Goal: Task Accomplishment & Management: Complete application form

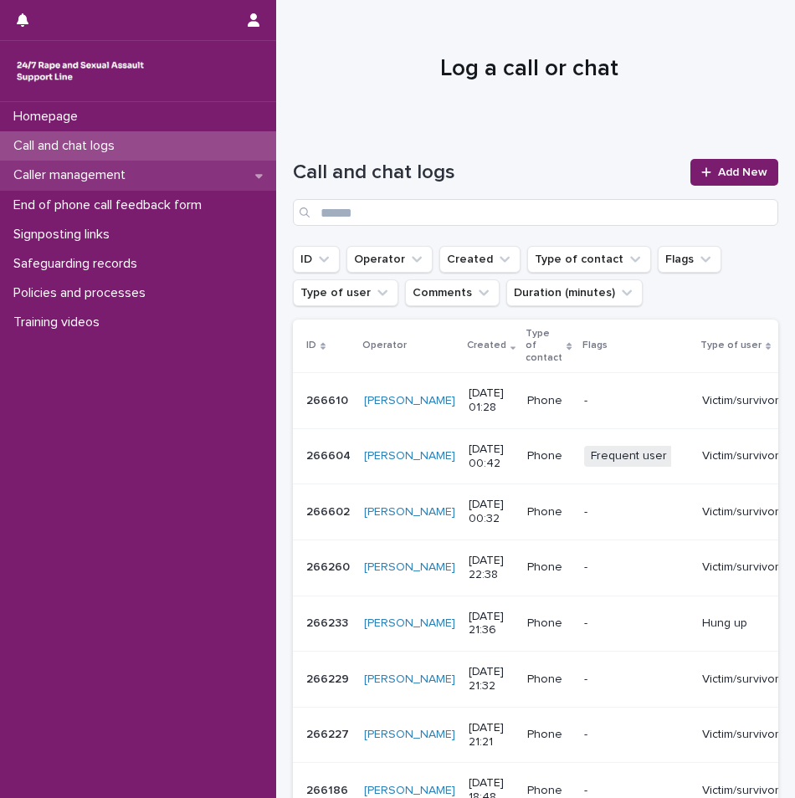
click at [59, 178] on p "Caller management" at bounding box center [73, 175] width 132 height 16
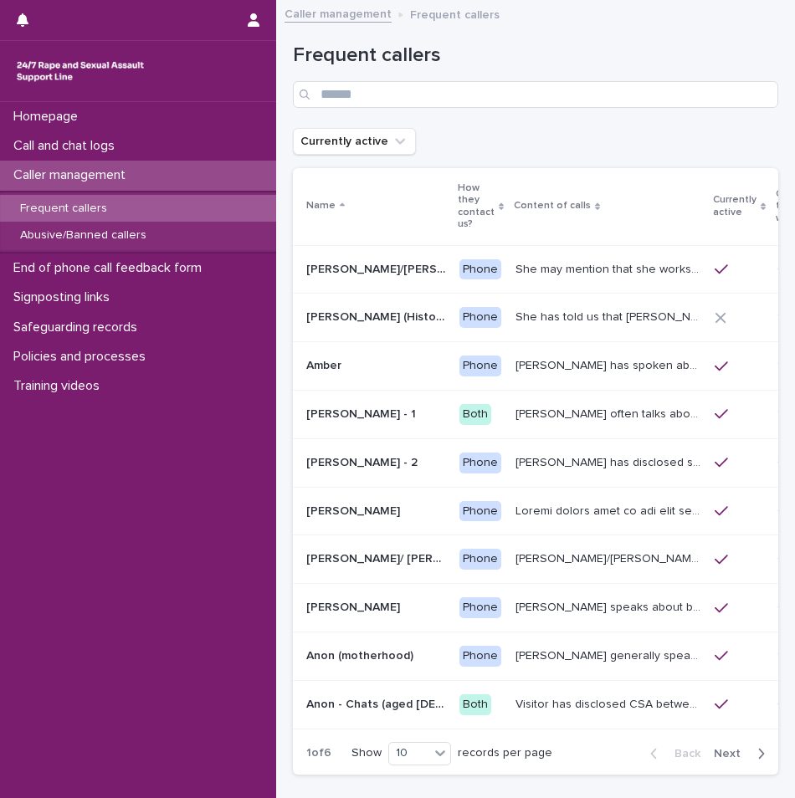
click at [161, 207] on div "Frequent callers" at bounding box center [138, 209] width 276 height 28
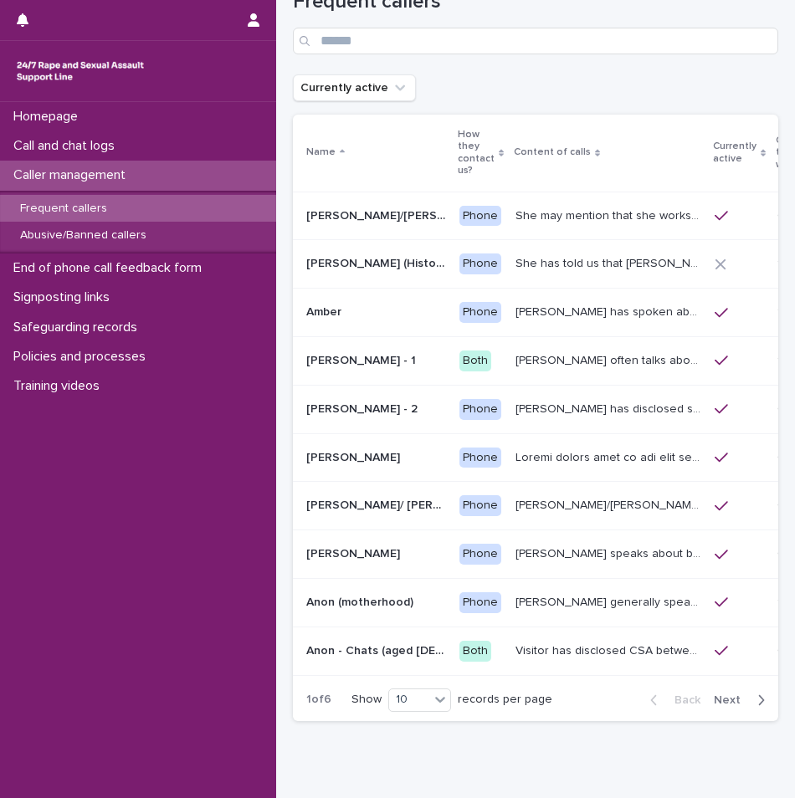
scroll to position [84, 0]
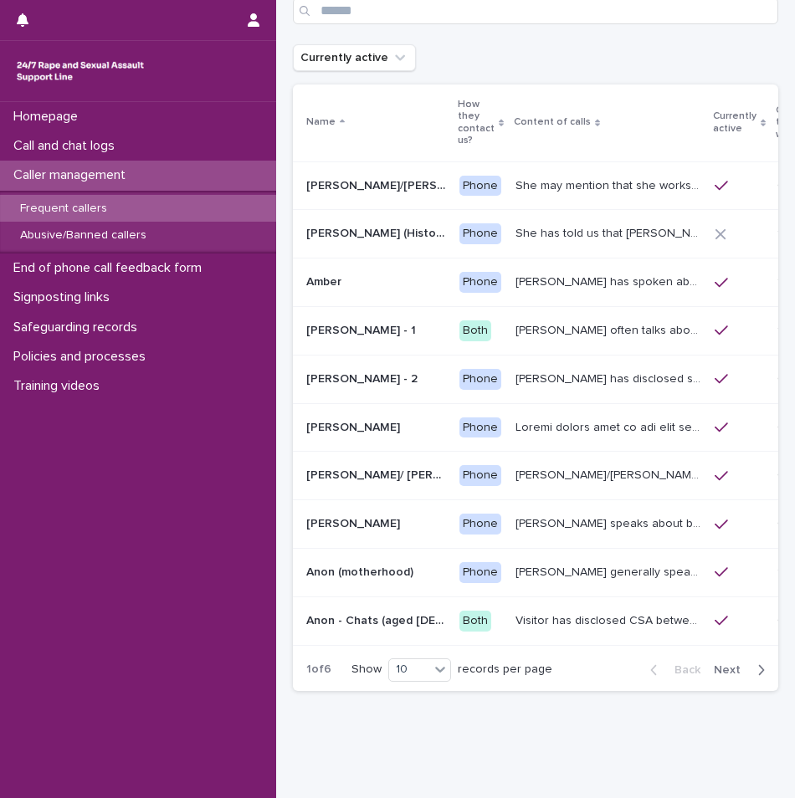
click at [750, 668] on div "button" at bounding box center [757, 669] width 14 height 15
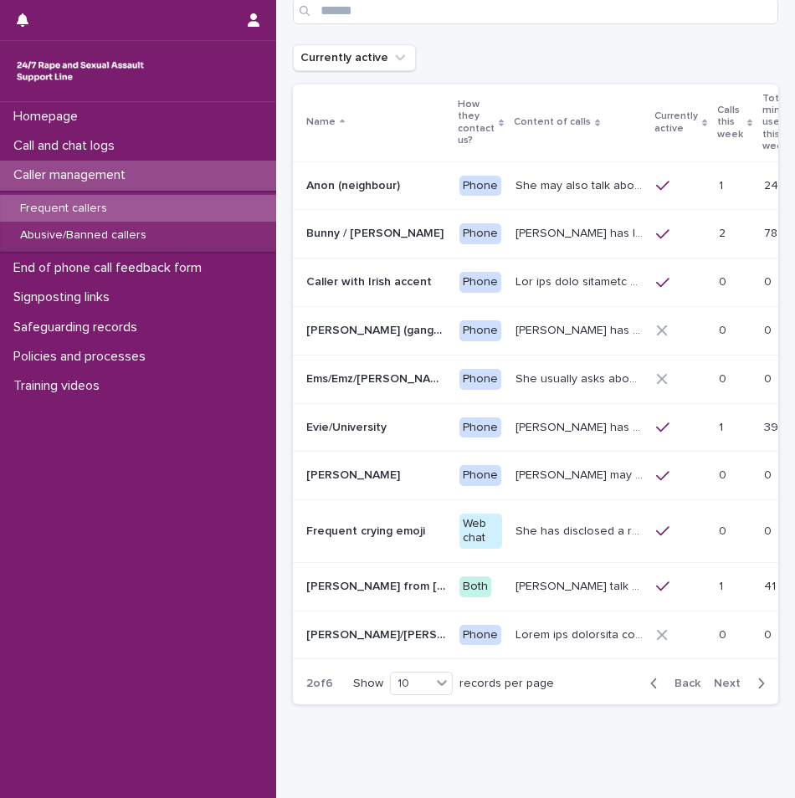
scroll to position [91, 0]
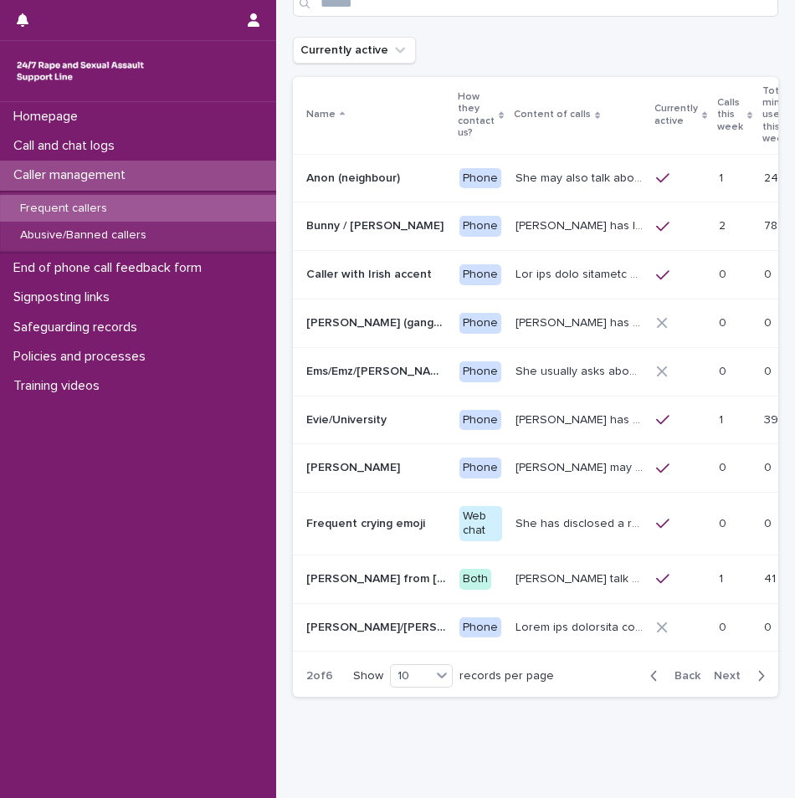
click at [750, 671] on div "button" at bounding box center [757, 675] width 14 height 15
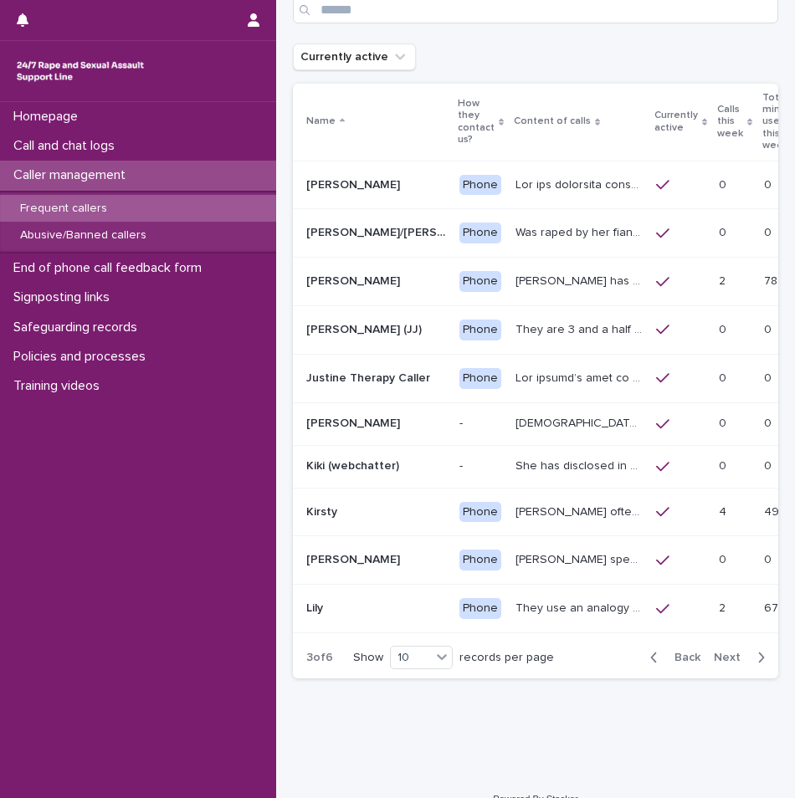
click at [750, 665] on div "button" at bounding box center [757, 657] width 14 height 15
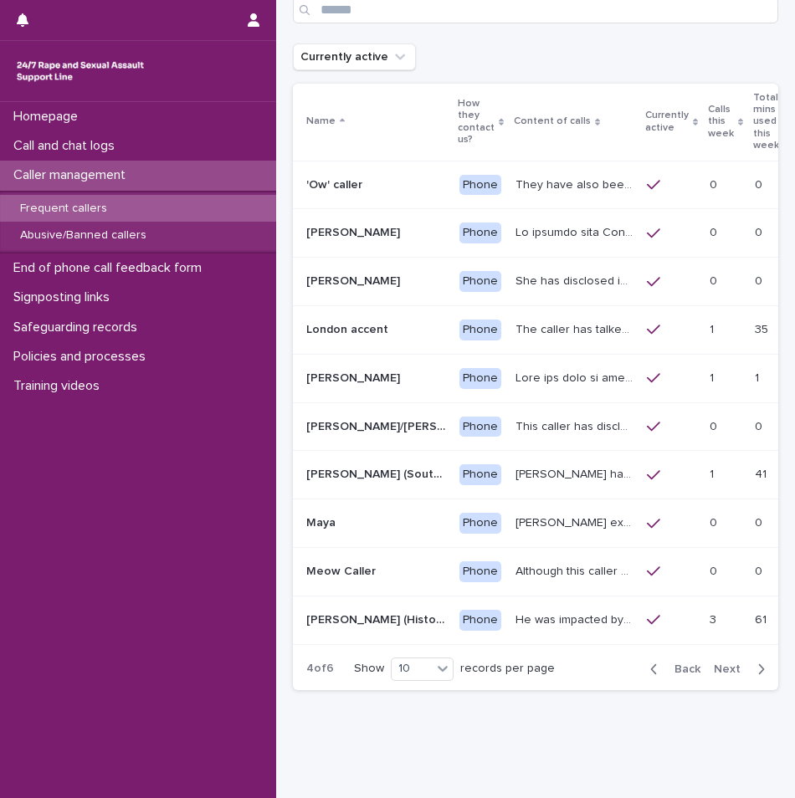
scroll to position [84, 0]
click at [384, 479] on p "[PERSON_NAME] (South-West of [GEOGRAPHIC_DATA])" at bounding box center [377, 474] width 143 height 18
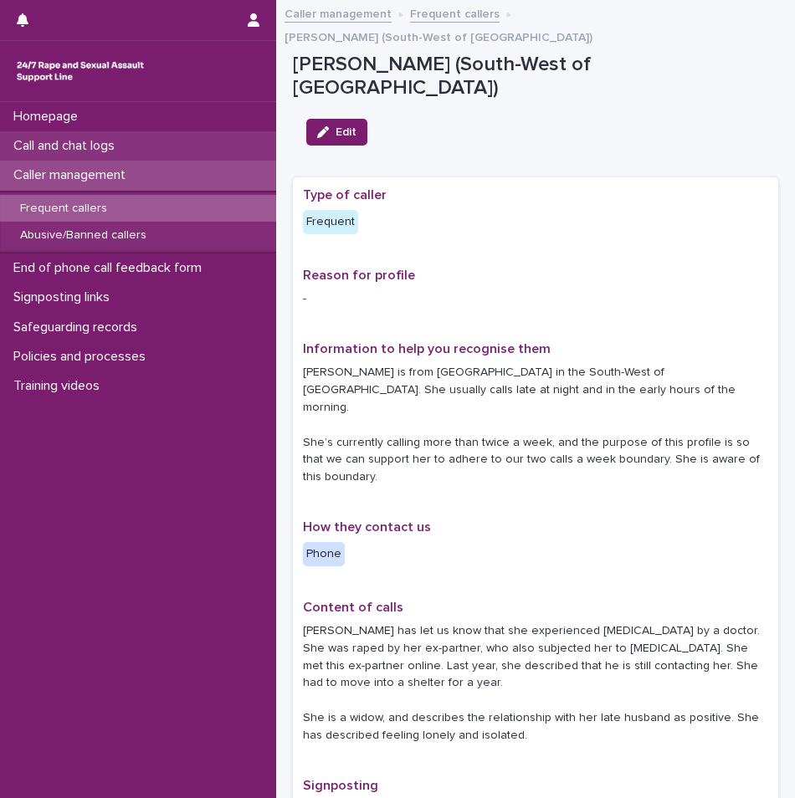
click at [89, 152] on p "Call and chat logs" at bounding box center [67, 146] width 121 height 16
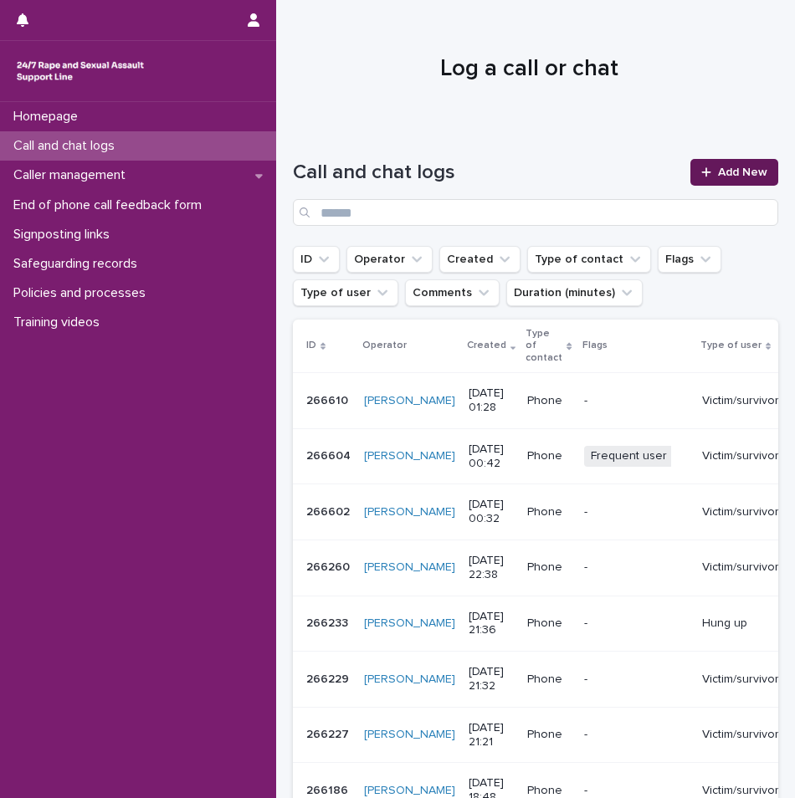
click at [718, 167] on span "Add New" at bounding box center [742, 172] width 49 height 12
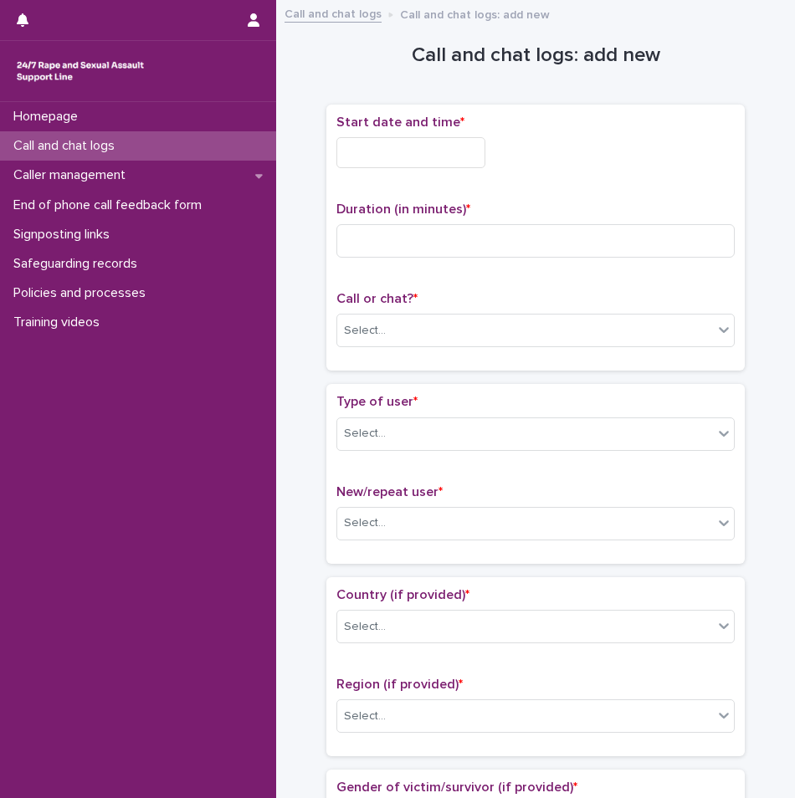
click at [425, 148] on input "text" at bounding box center [410, 152] width 149 height 31
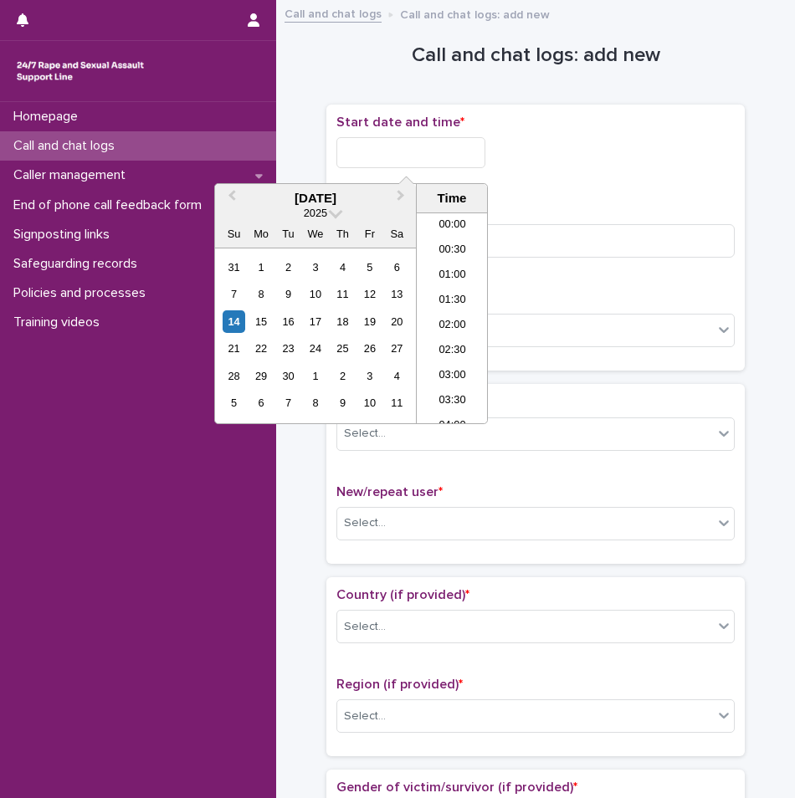
scroll to position [33, 0]
click at [449, 298] on li "02:00" at bounding box center [452, 292] width 71 height 25
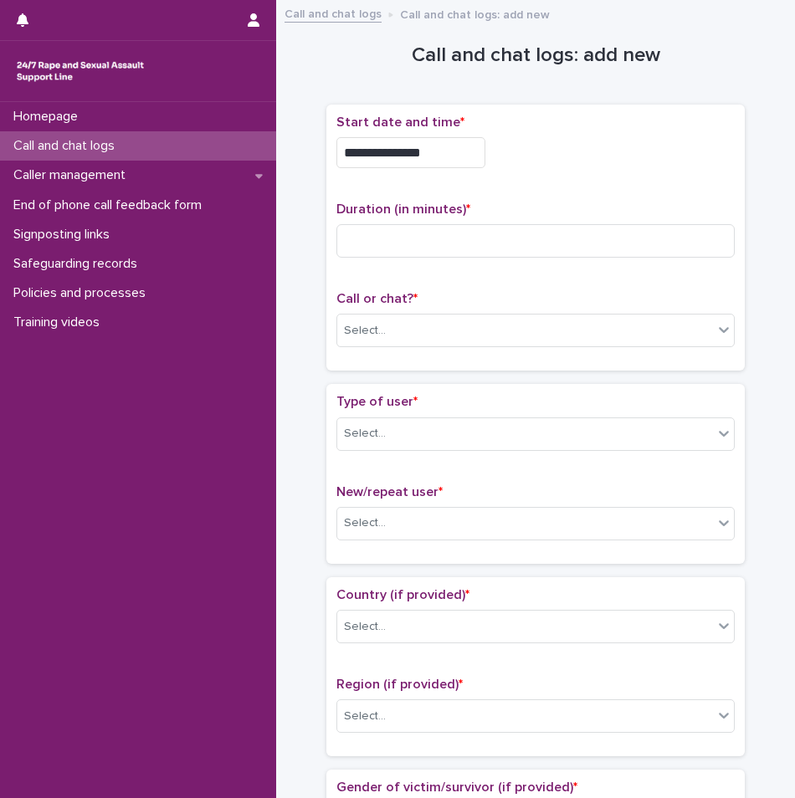
click at [441, 141] on input "**********" at bounding box center [410, 152] width 149 height 31
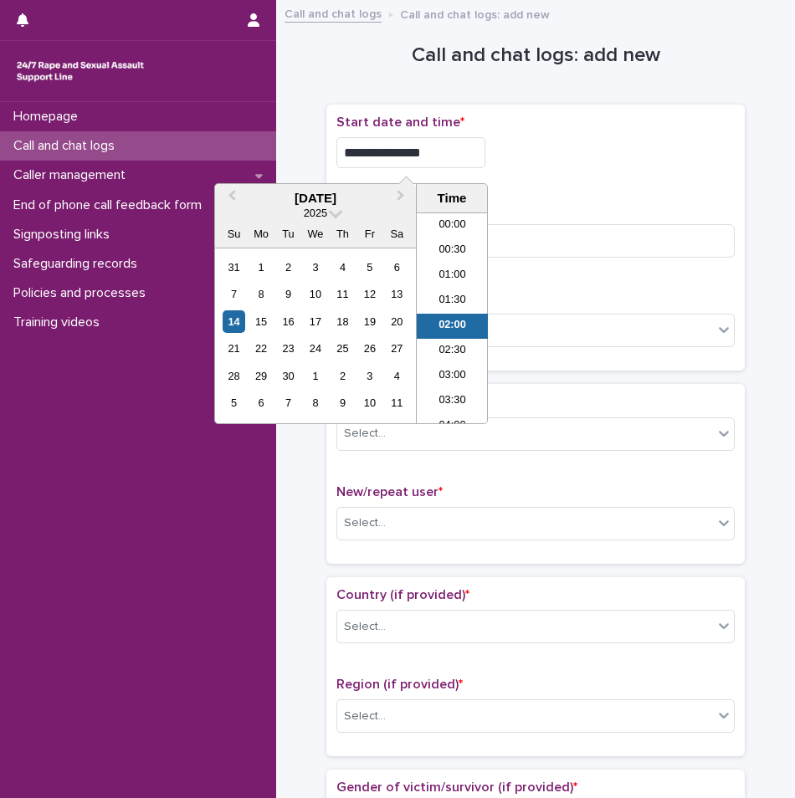
scroll to position [8, 0]
type input "**********"
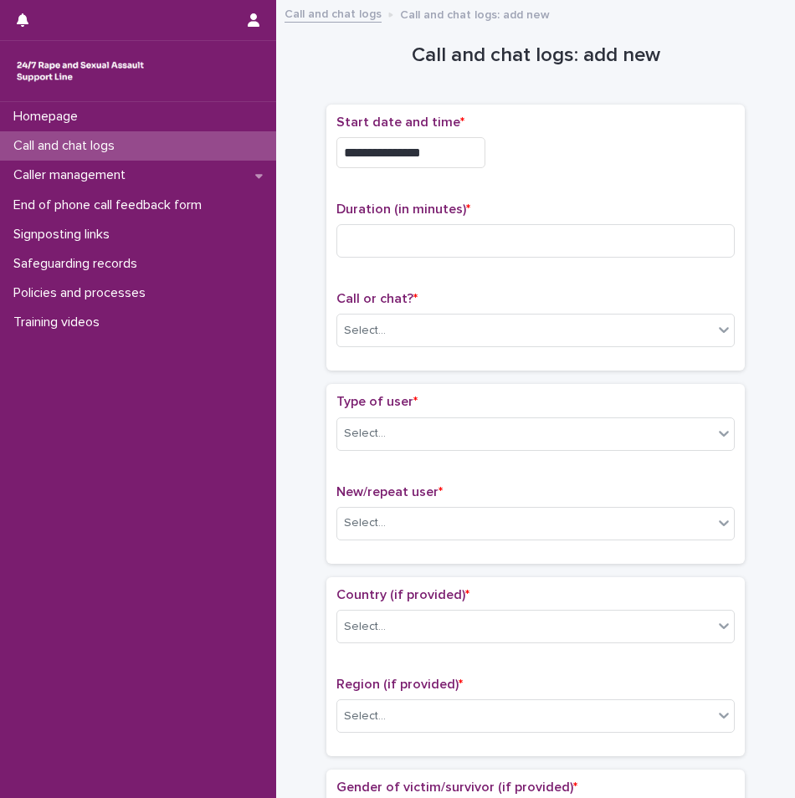
click at [539, 165] on div "**********" at bounding box center [535, 152] width 398 height 31
click at [498, 233] on input at bounding box center [535, 240] width 398 height 33
type input "**"
click at [461, 318] on div "Select..." at bounding box center [525, 331] width 376 height 28
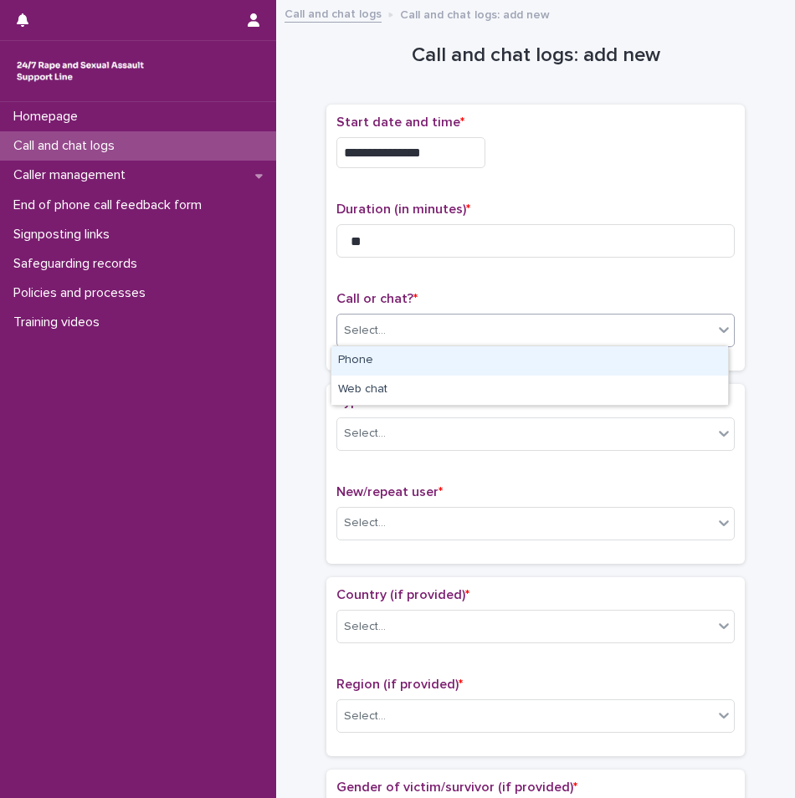
click at [433, 354] on div "Phone" at bounding box center [529, 360] width 396 height 29
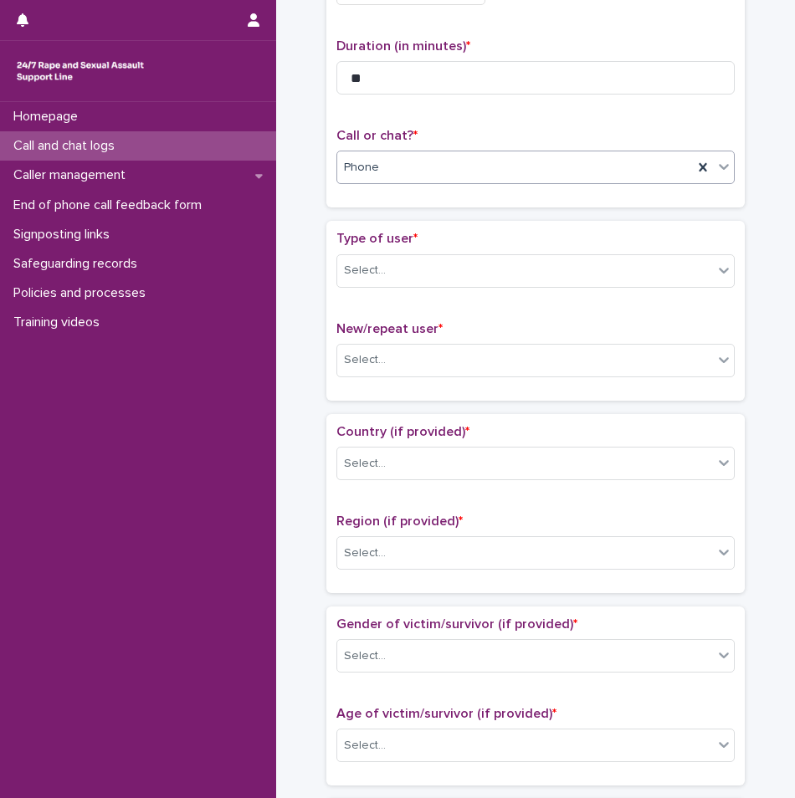
scroll to position [167, 0]
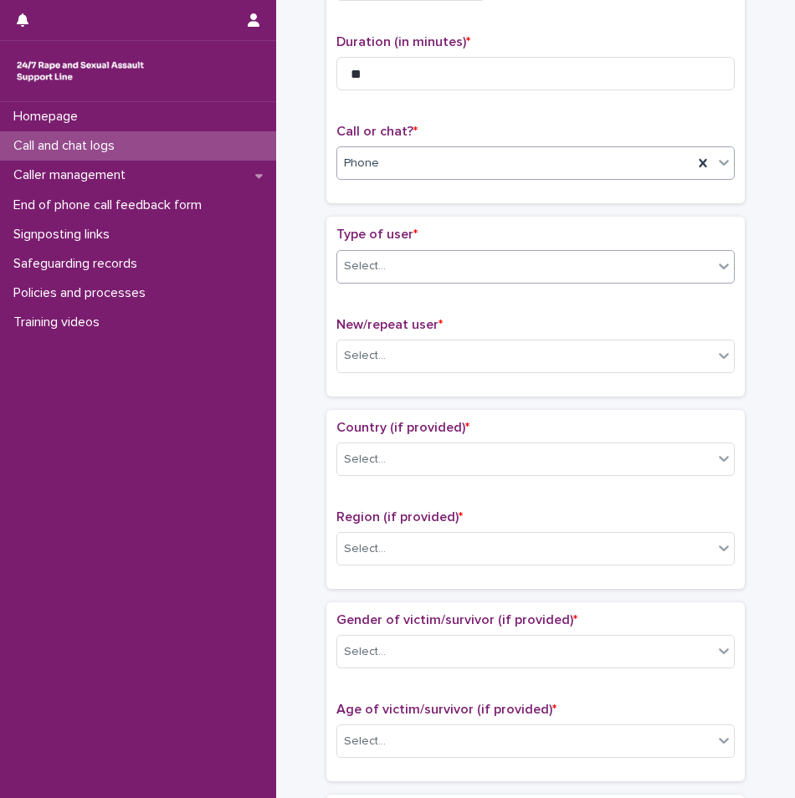
click at [412, 274] on div "Select..." at bounding box center [525, 267] width 376 height 28
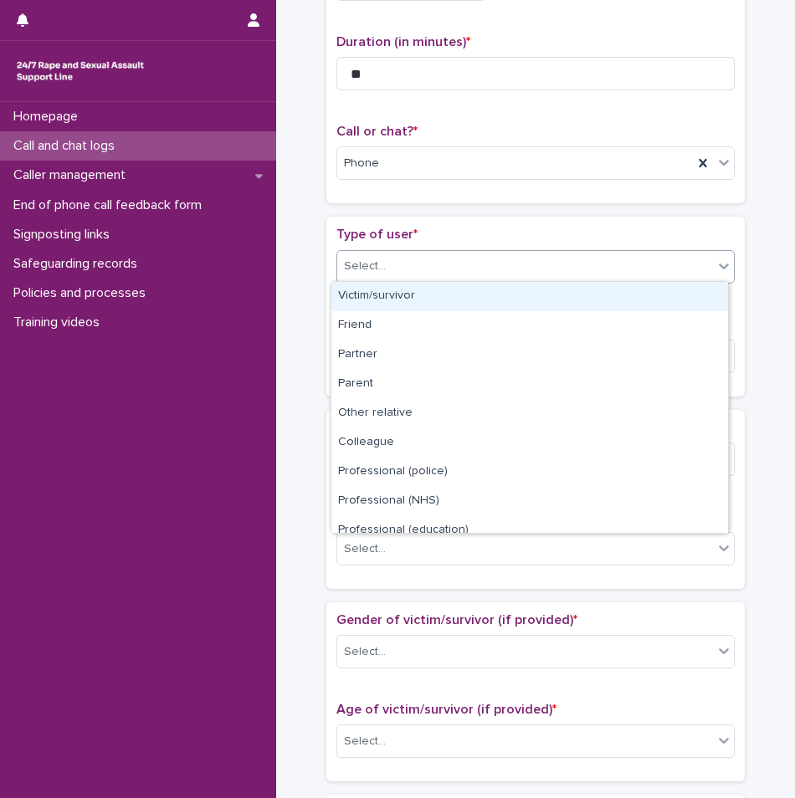
click at [395, 292] on div "Victim/survivor" at bounding box center [529, 296] width 396 height 29
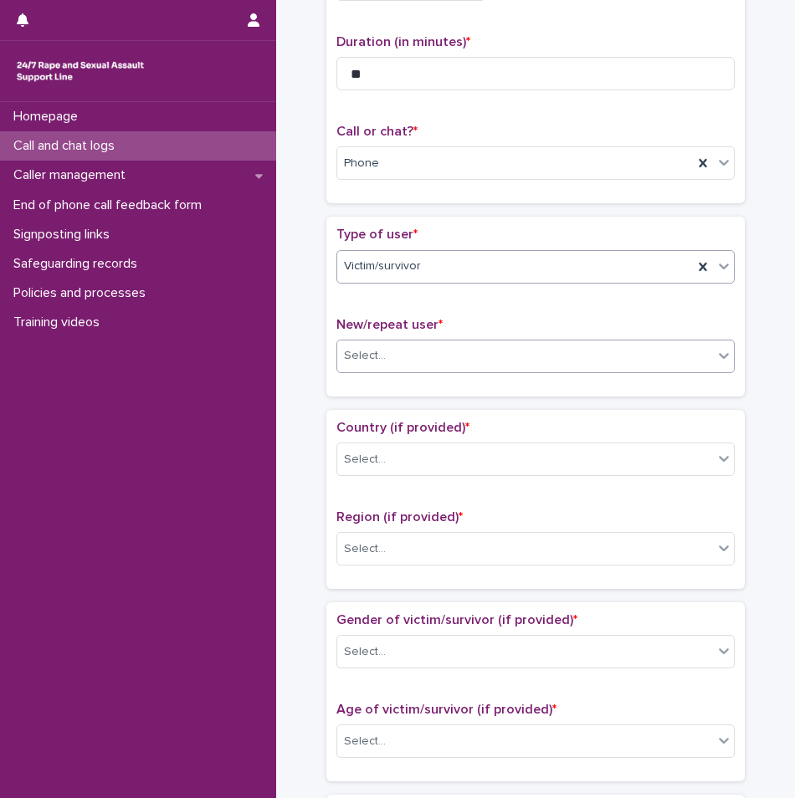
click at [401, 351] on div "Select..." at bounding box center [525, 356] width 376 height 28
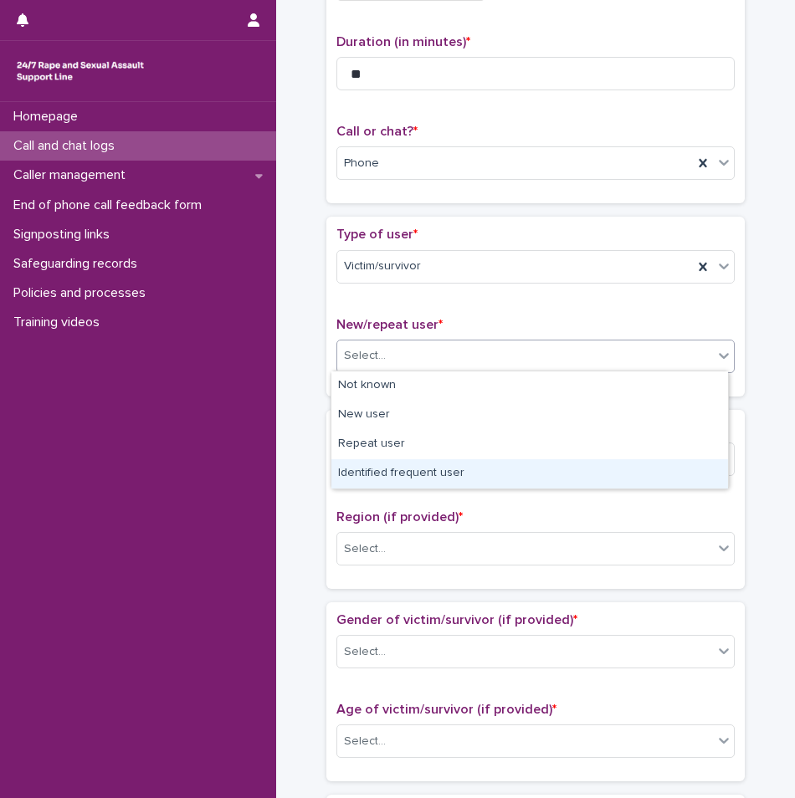
click at [395, 467] on div "Identified frequent user" at bounding box center [529, 473] width 396 height 29
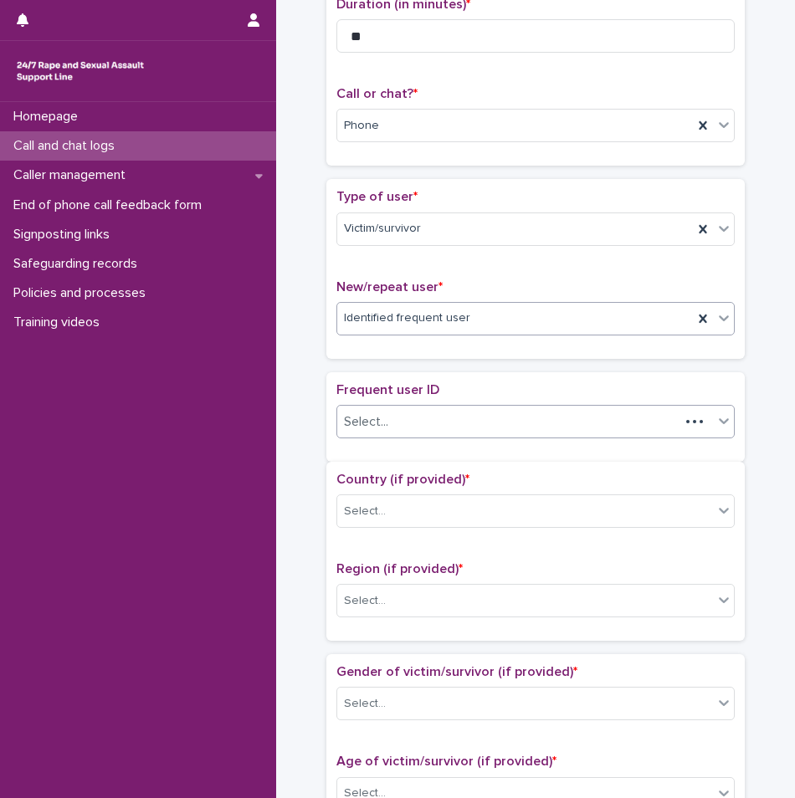
scroll to position [218, 0]
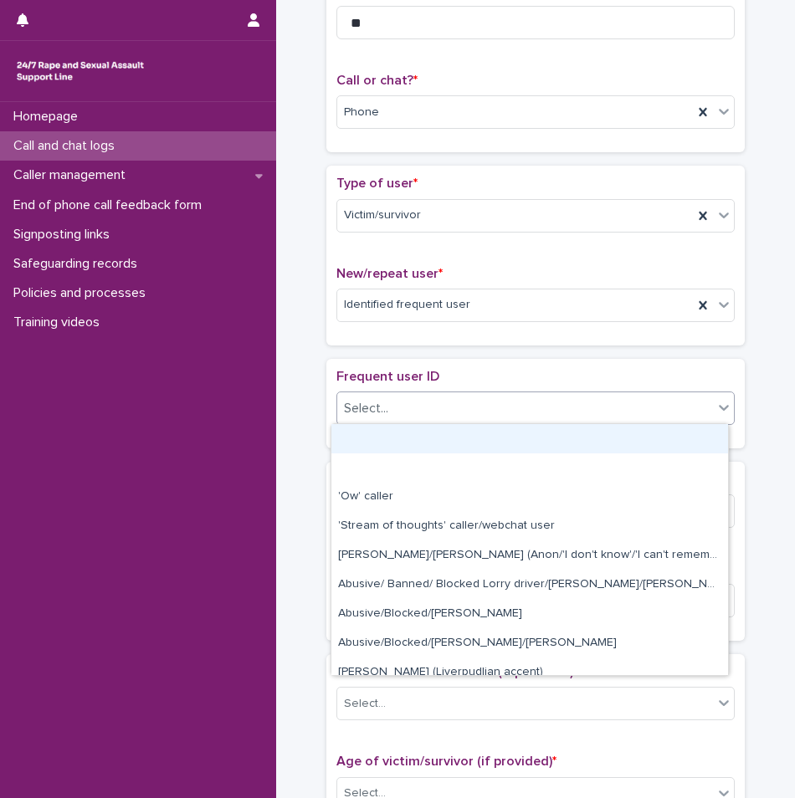
click at [389, 399] on div "Select..." at bounding box center [525, 409] width 376 height 28
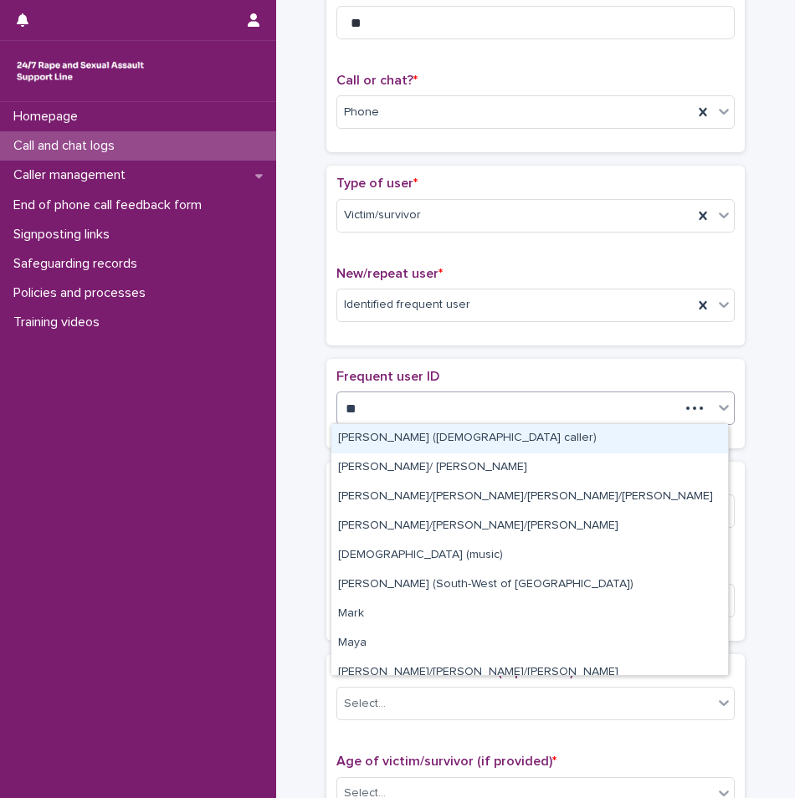
type input "***"
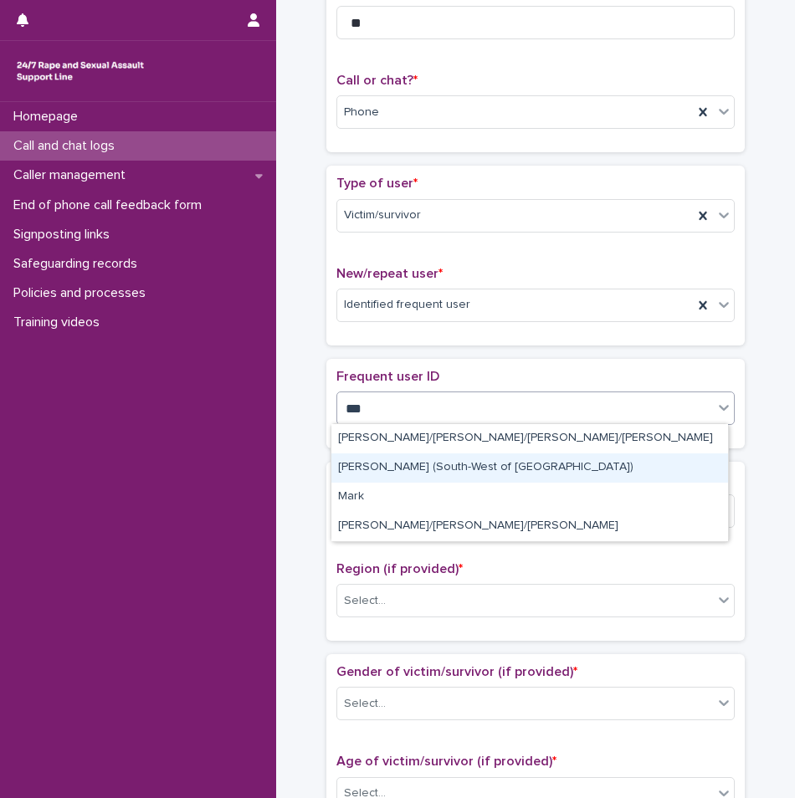
click at [401, 473] on div "[PERSON_NAME] (South-West of [GEOGRAPHIC_DATA])" at bounding box center [529, 467] width 396 height 29
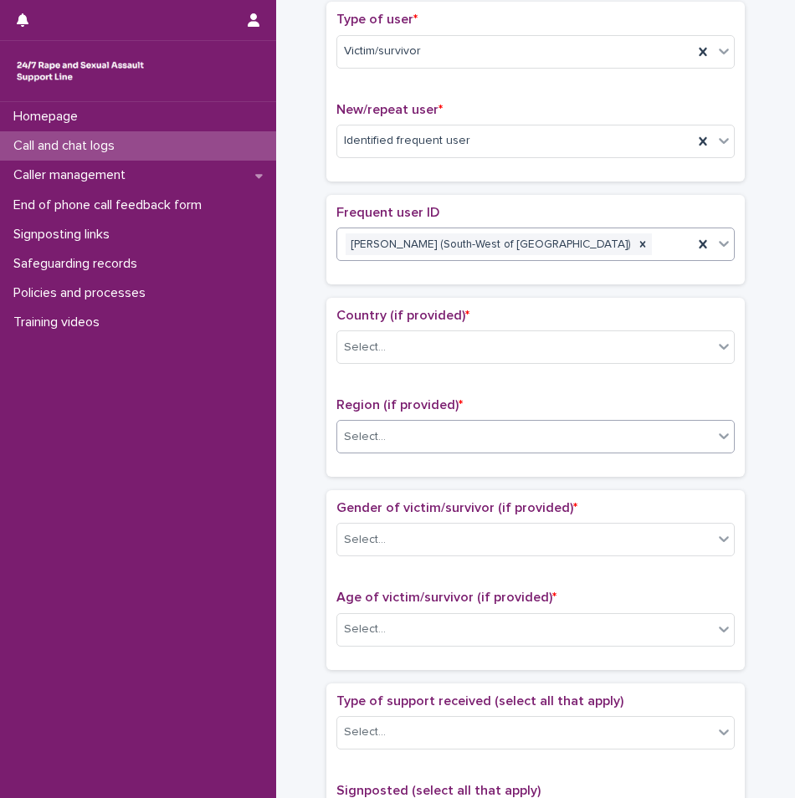
scroll to position [386, 0]
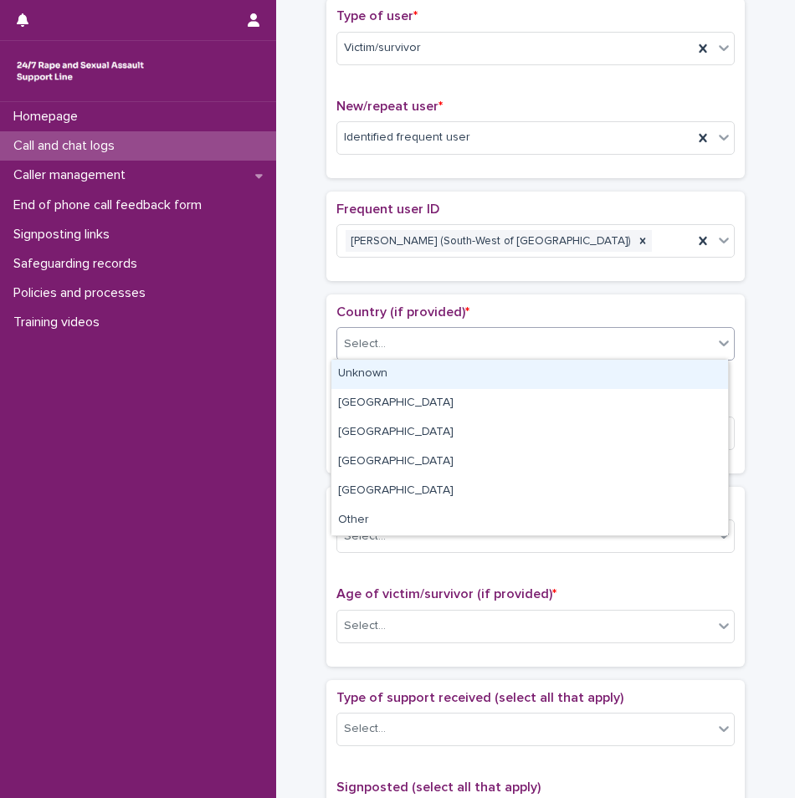
click at [412, 349] on div "Select..." at bounding box center [525, 344] width 376 height 28
click at [401, 385] on div "Unknown" at bounding box center [529, 374] width 396 height 29
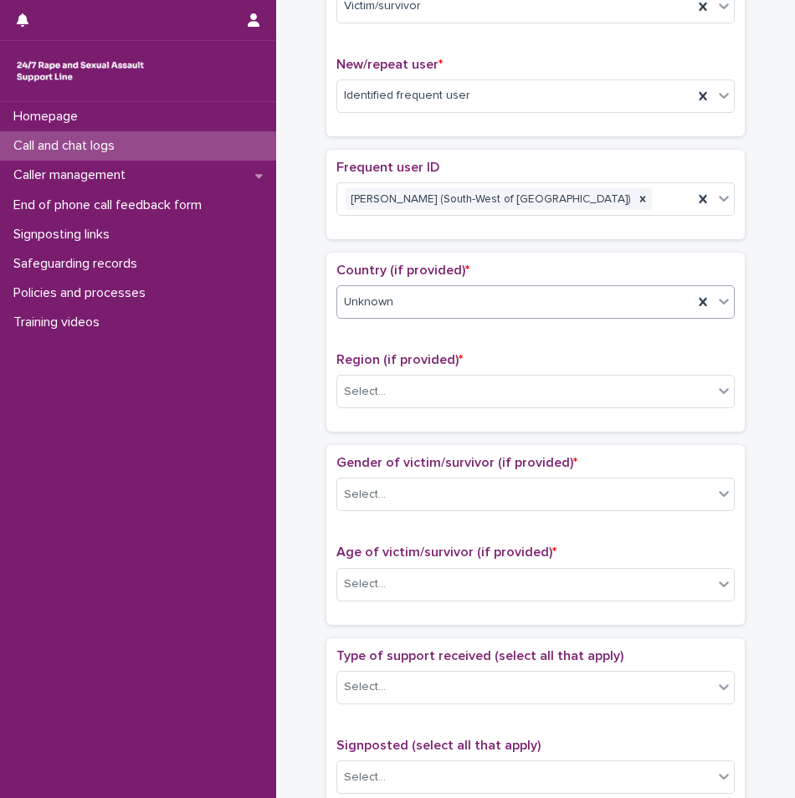
scroll to position [469, 0]
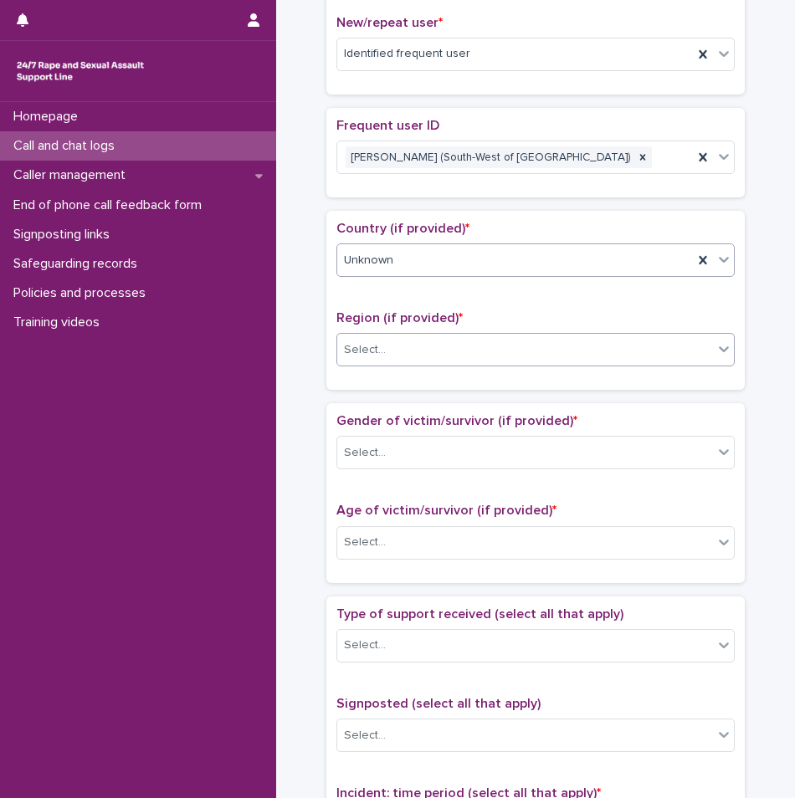
click at [406, 355] on div "Select..." at bounding box center [525, 350] width 376 height 28
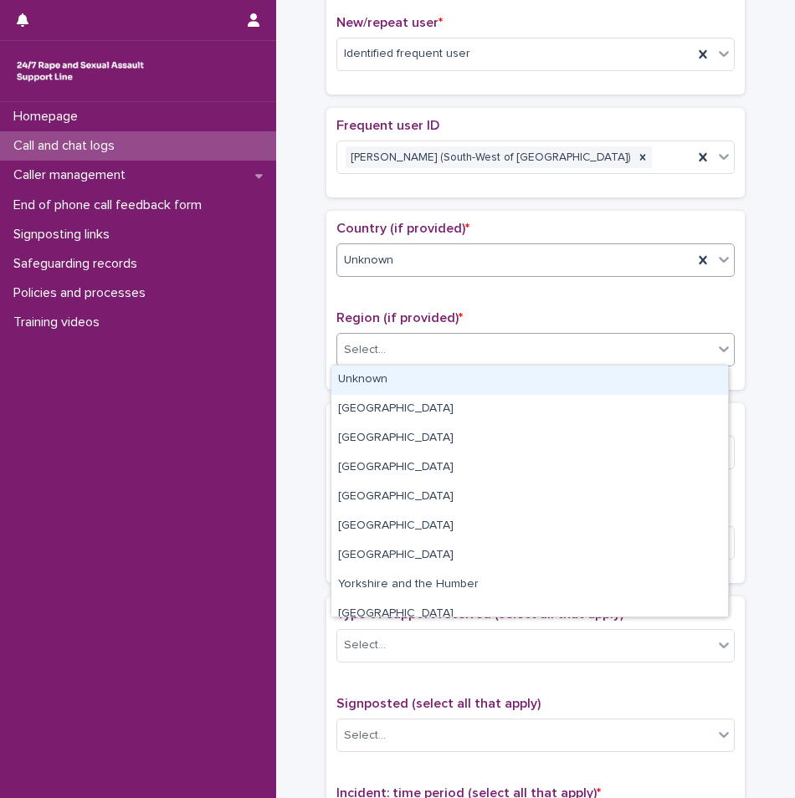
click at [427, 274] on div "Unknown" at bounding box center [535, 259] width 398 height 33
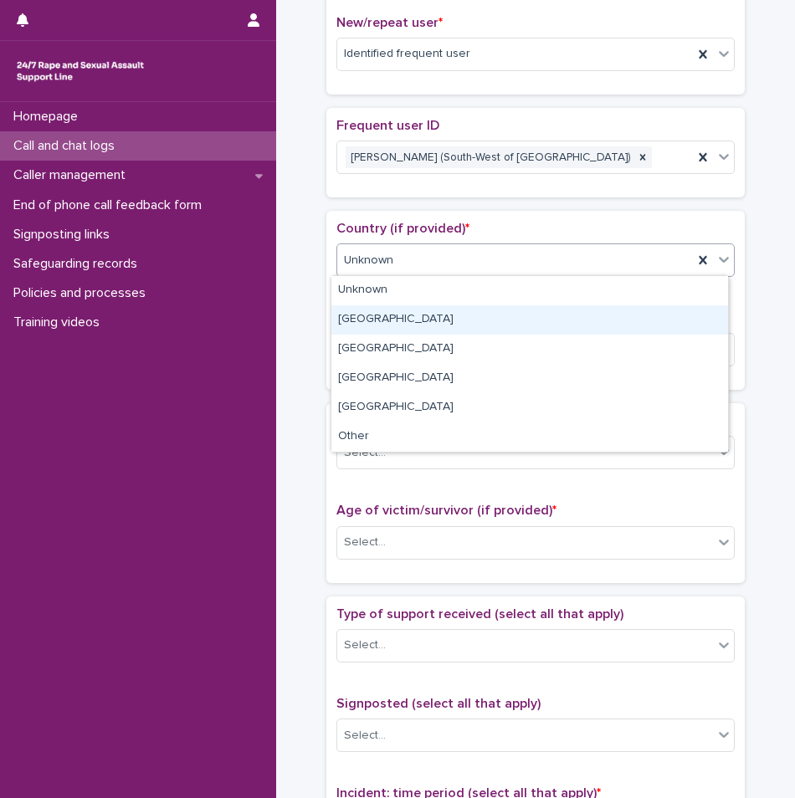
click at [377, 328] on div "[GEOGRAPHIC_DATA]" at bounding box center [529, 319] width 396 height 29
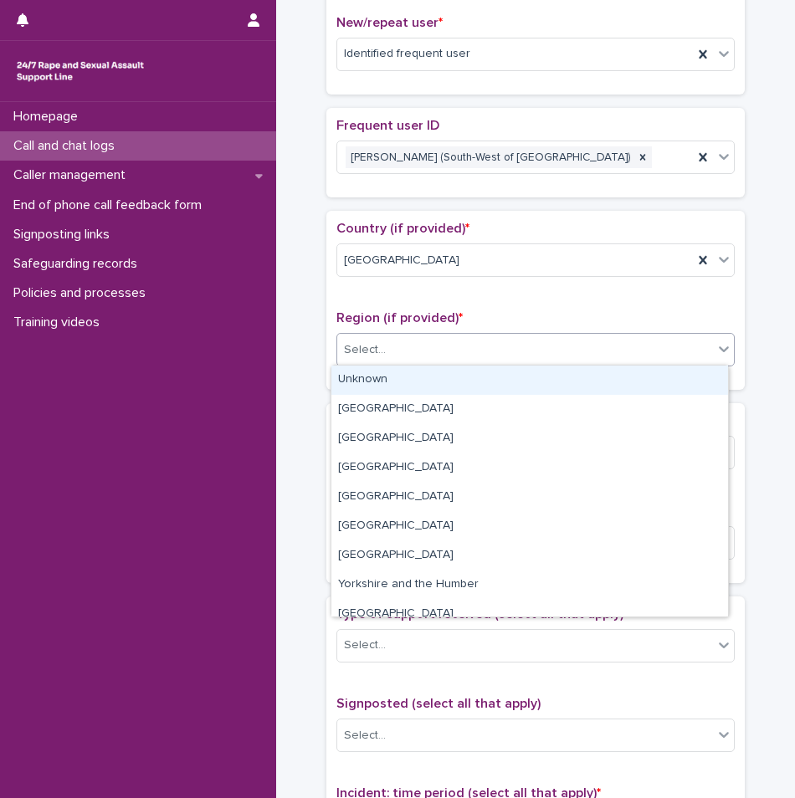
click at [393, 359] on div "Select..." at bounding box center [525, 350] width 376 height 28
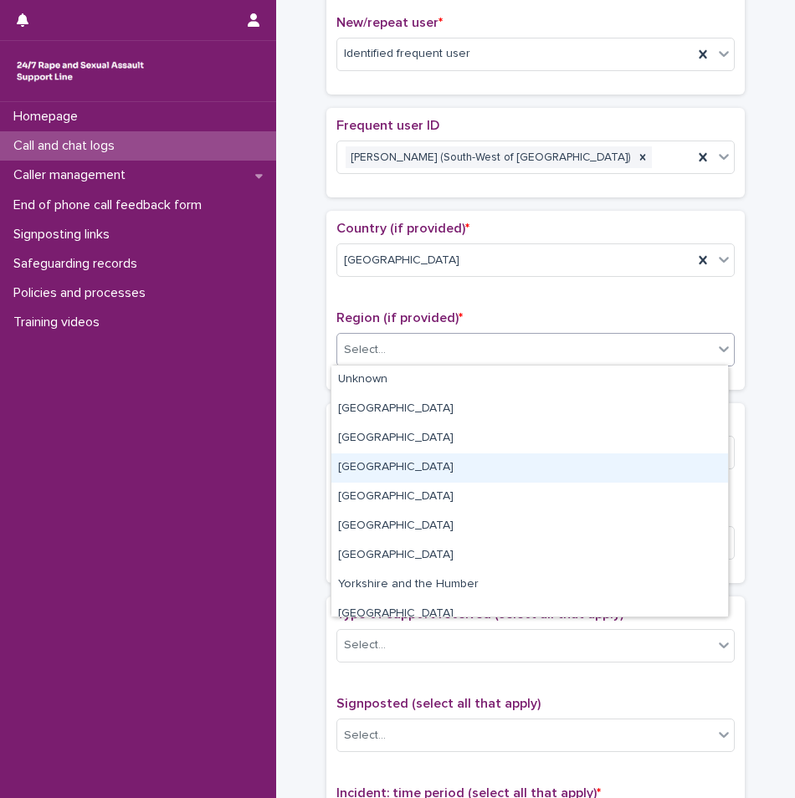
click at [417, 466] on div "[GEOGRAPHIC_DATA]" at bounding box center [529, 467] width 396 height 29
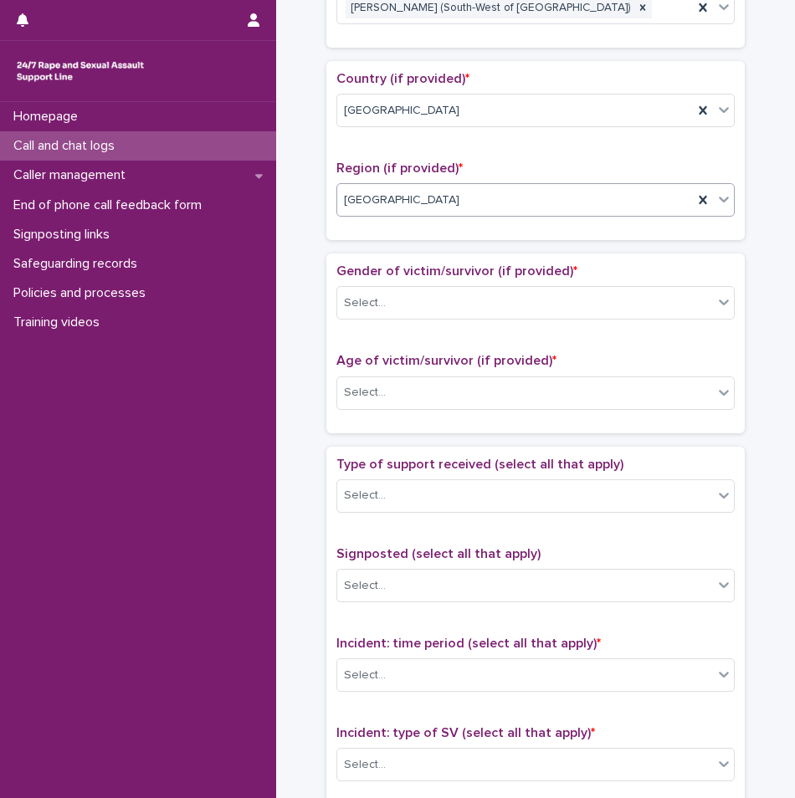
scroll to position [637, 0]
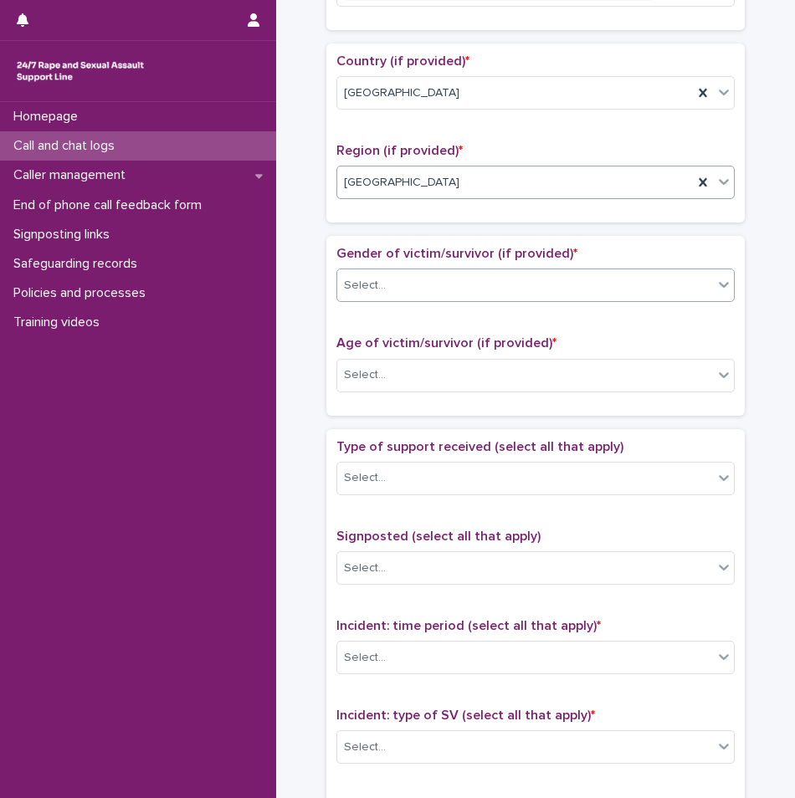
click at [398, 277] on div "Select..." at bounding box center [525, 286] width 376 height 28
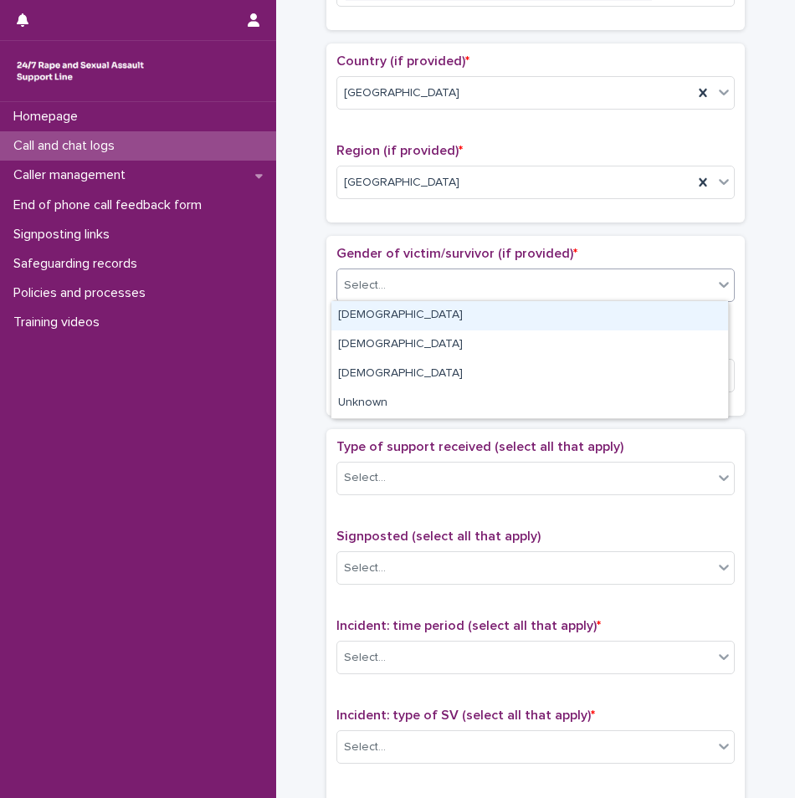
click at [391, 309] on div "[DEMOGRAPHIC_DATA]" at bounding box center [529, 315] width 396 height 29
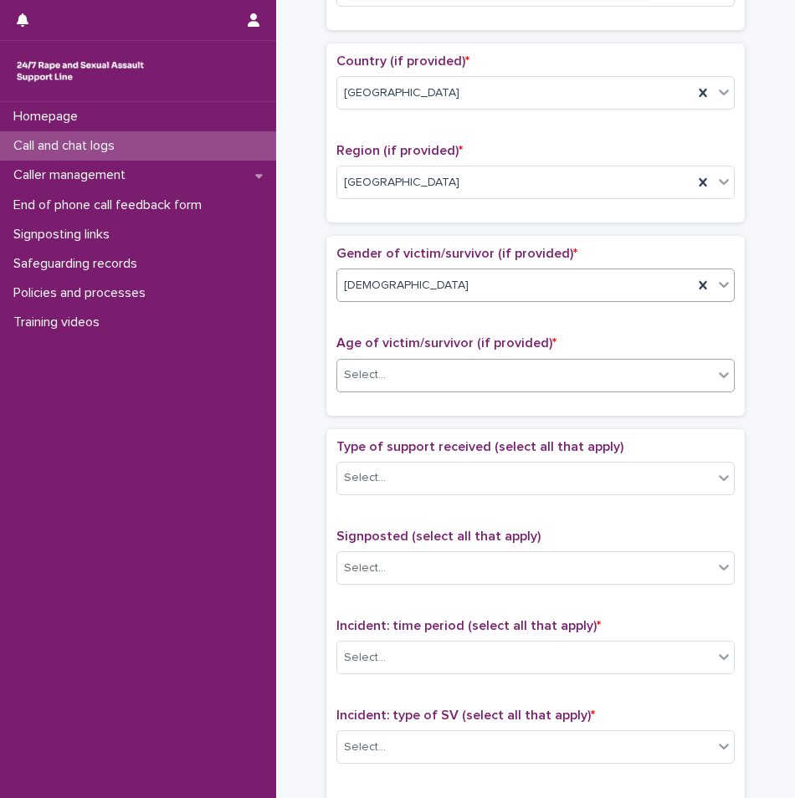
click at [398, 378] on div "Select..." at bounding box center [525, 375] width 376 height 28
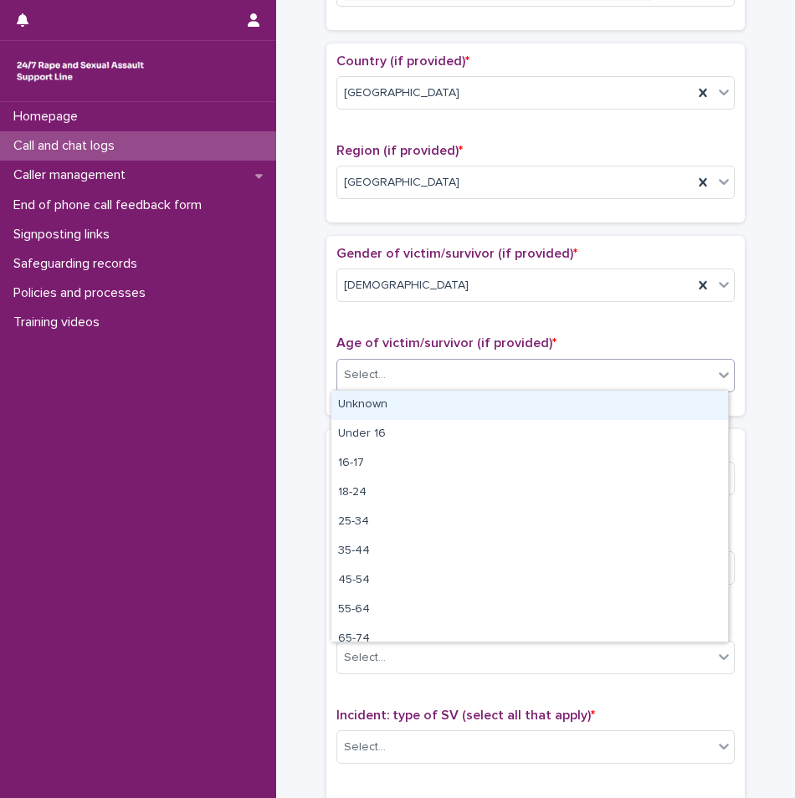
click at [391, 400] on div "Unknown" at bounding box center [529, 405] width 396 height 29
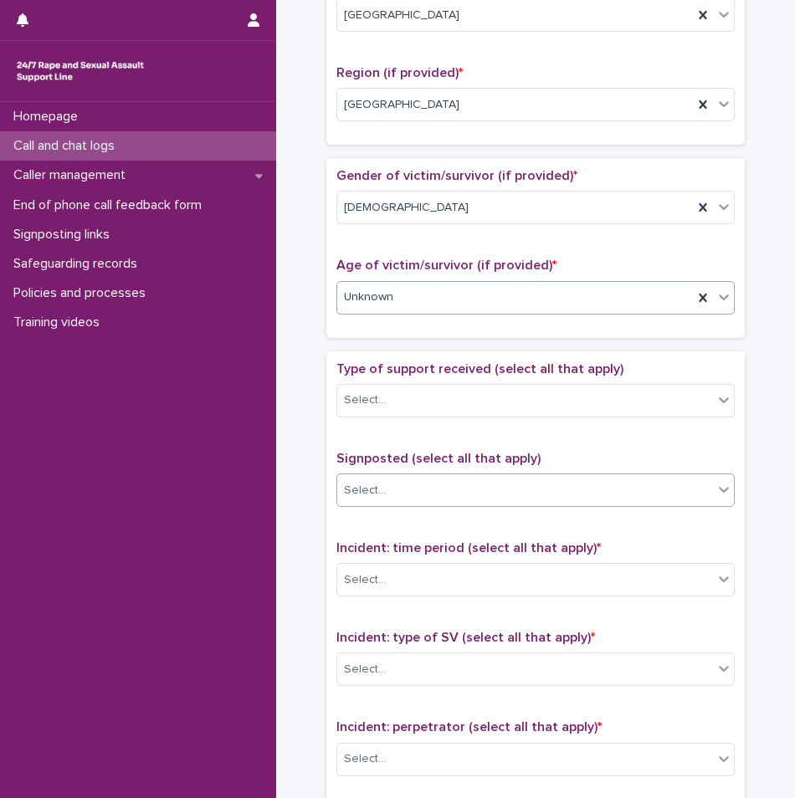
scroll to position [804, 0]
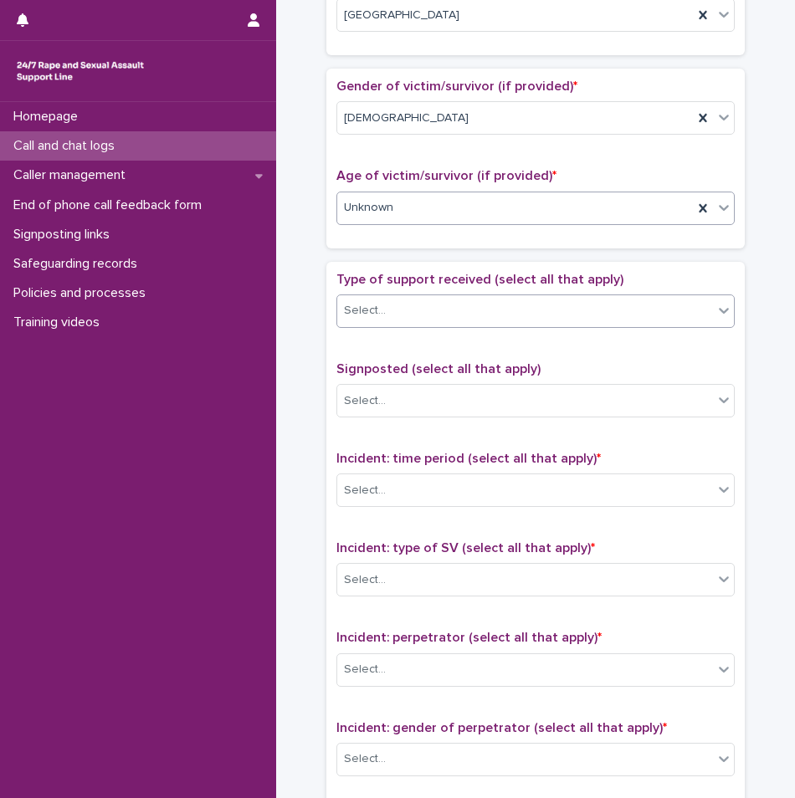
click at [403, 312] on div "Select..." at bounding box center [525, 311] width 376 height 28
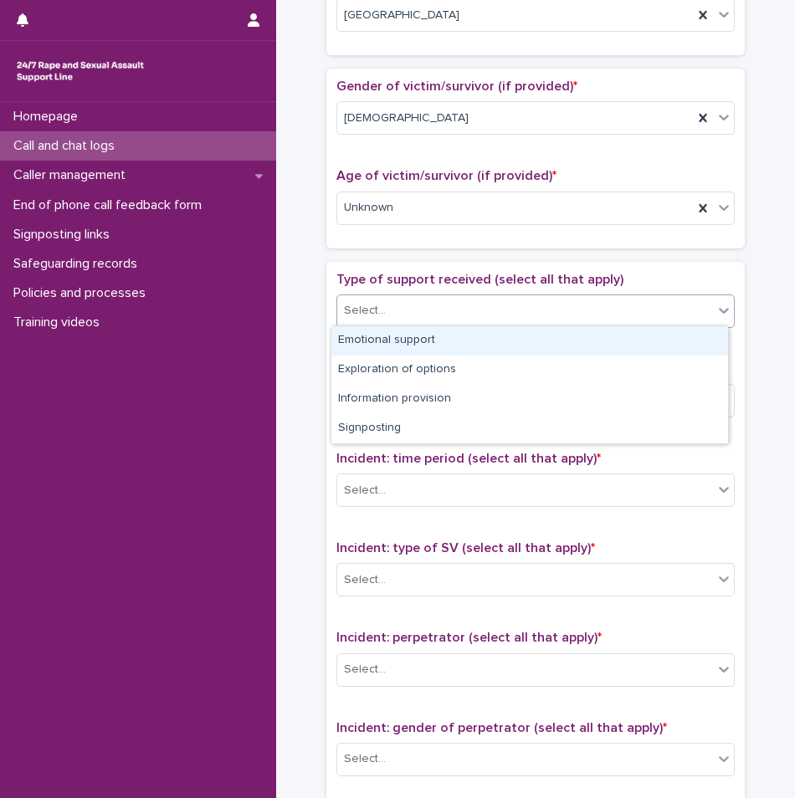
click at [391, 341] on div "Emotional support" at bounding box center [529, 340] width 396 height 29
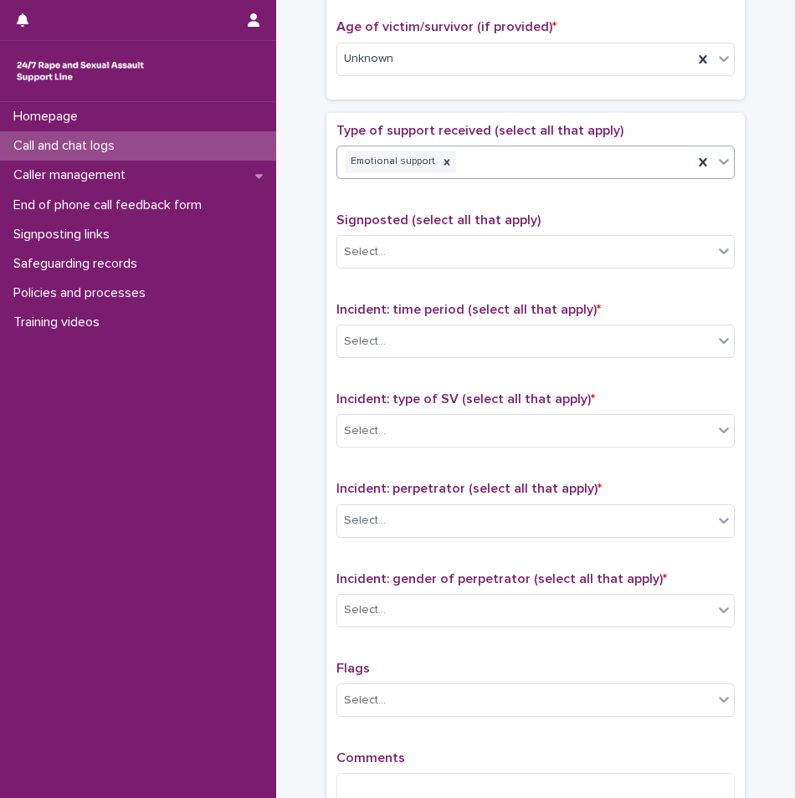
scroll to position [971, 0]
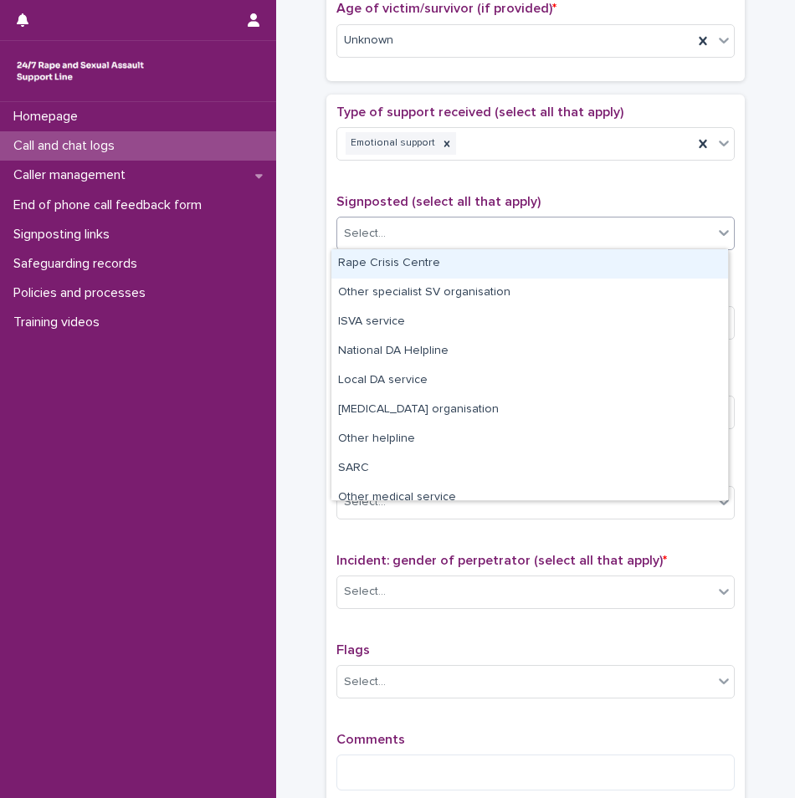
click at [397, 240] on div "Select..." at bounding box center [525, 234] width 376 height 28
click at [391, 189] on div "Type of support received (select all that apply) Emotional support Signposted (…" at bounding box center [535, 455] width 398 height 700
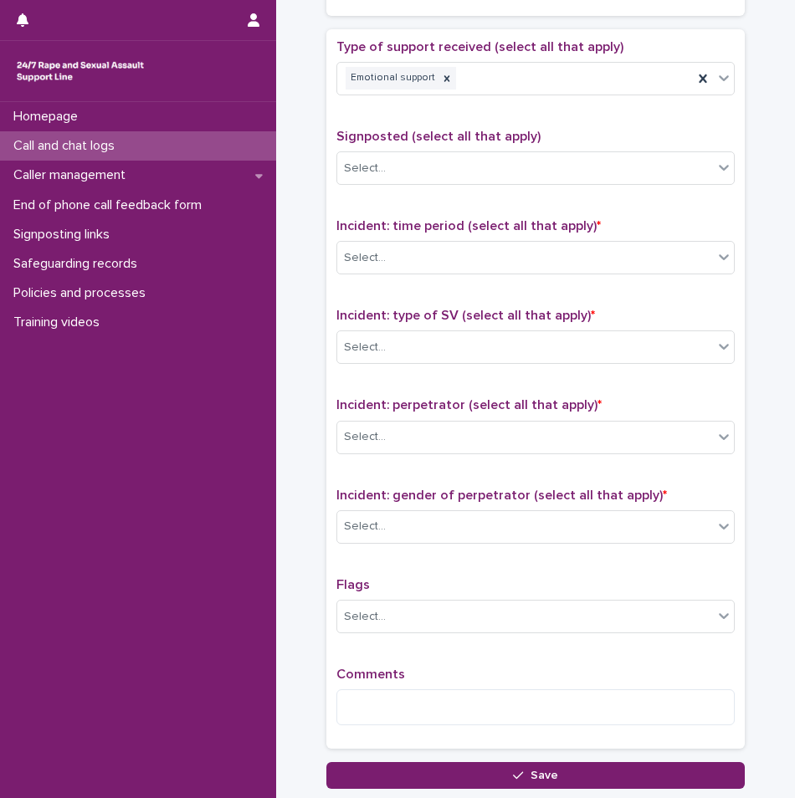
scroll to position [1138, 0]
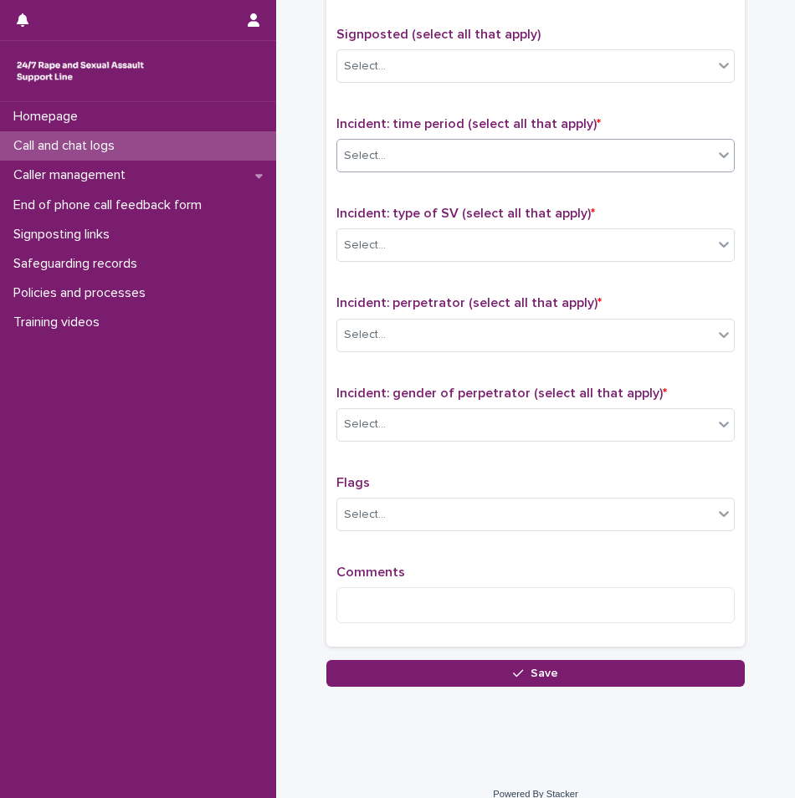
click at [398, 159] on div "Select..." at bounding box center [525, 156] width 376 height 28
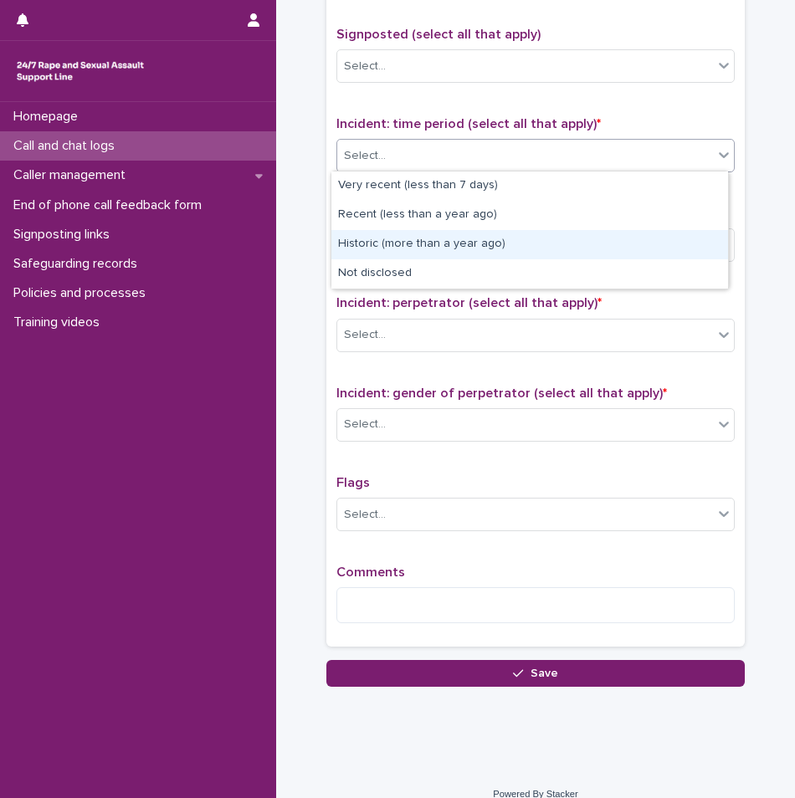
click at [386, 242] on div "Historic (more than a year ago)" at bounding box center [529, 244] width 396 height 29
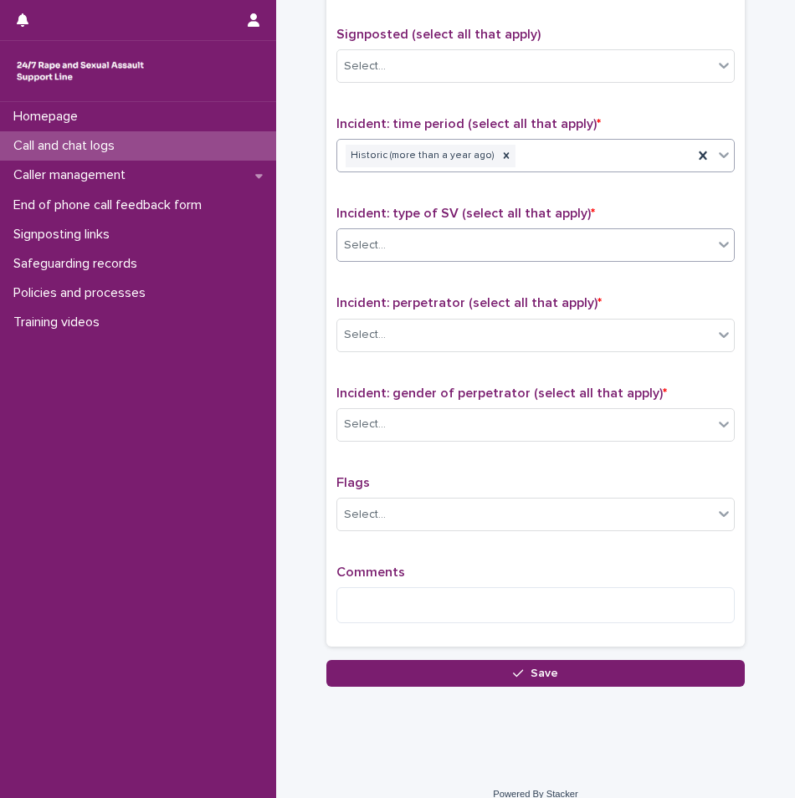
click at [402, 248] on div "Select..." at bounding box center [525, 246] width 376 height 28
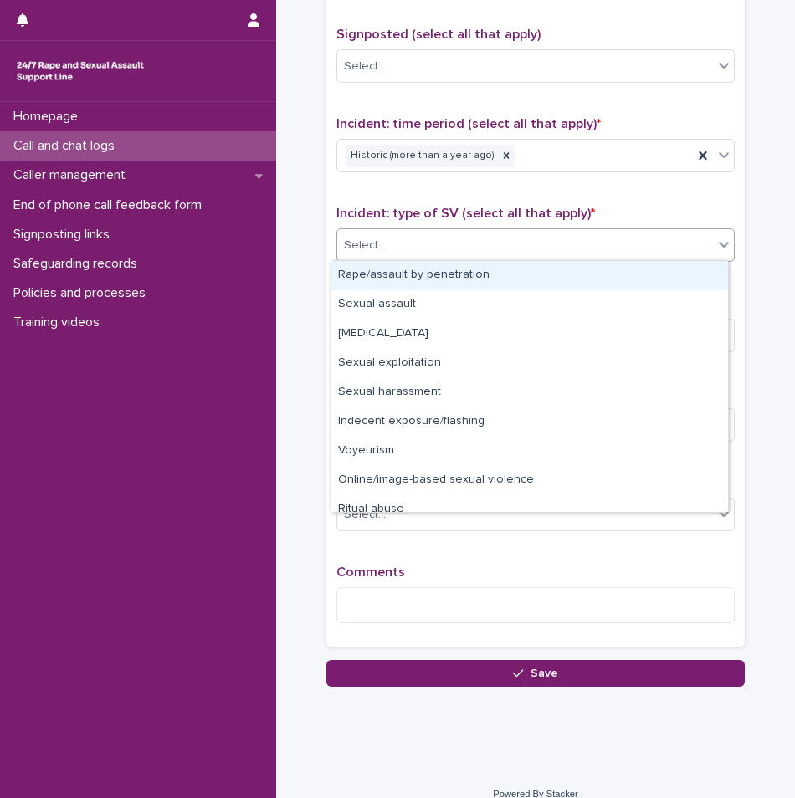
click at [394, 274] on div "Rape/assault by penetration" at bounding box center [529, 275] width 396 height 29
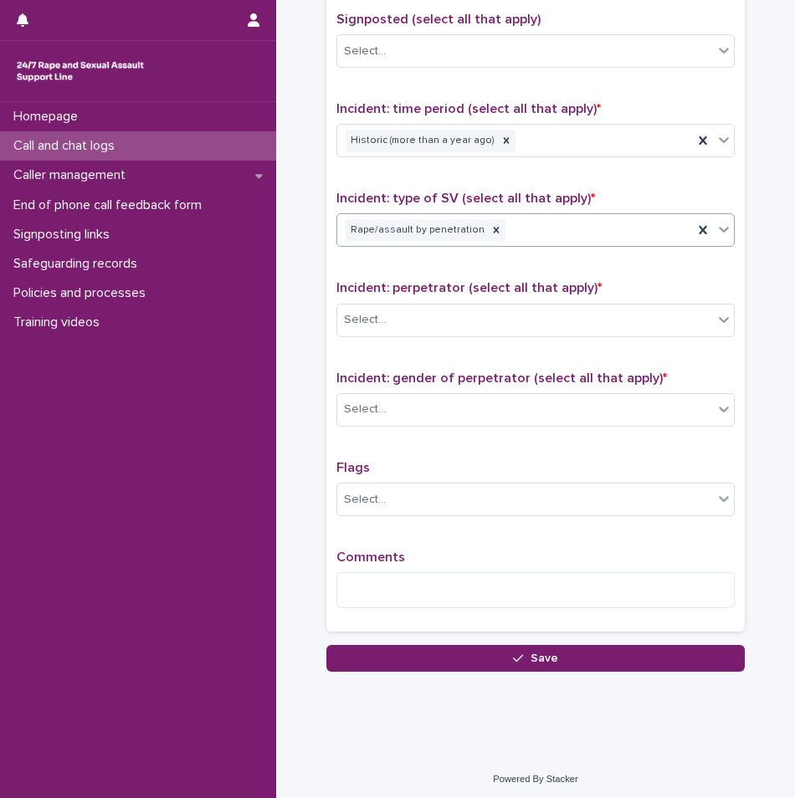
scroll to position [1157, 0]
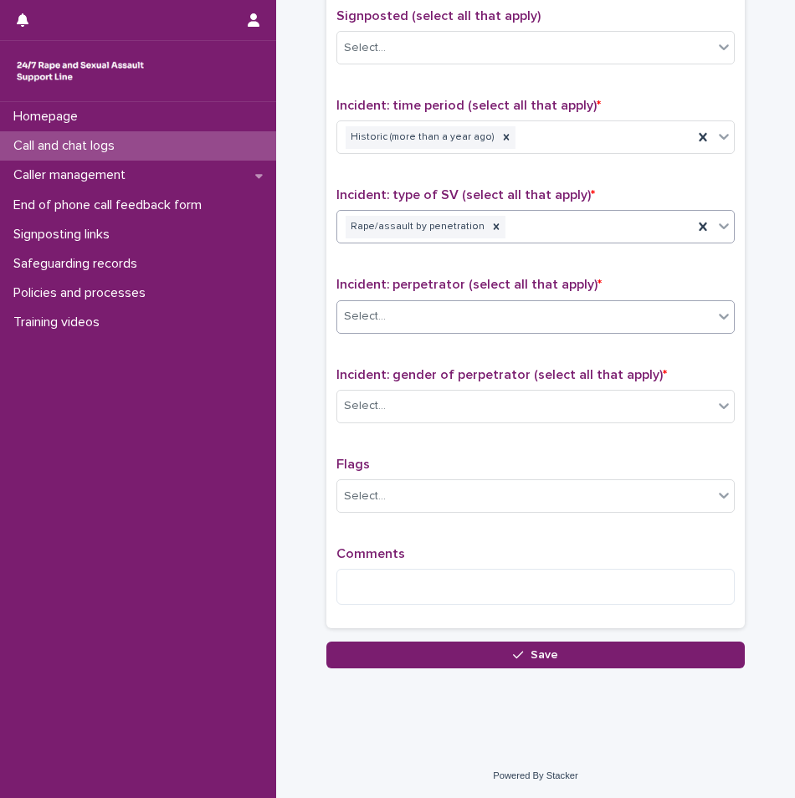
click at [400, 307] on div "Select..." at bounding box center [525, 317] width 376 height 28
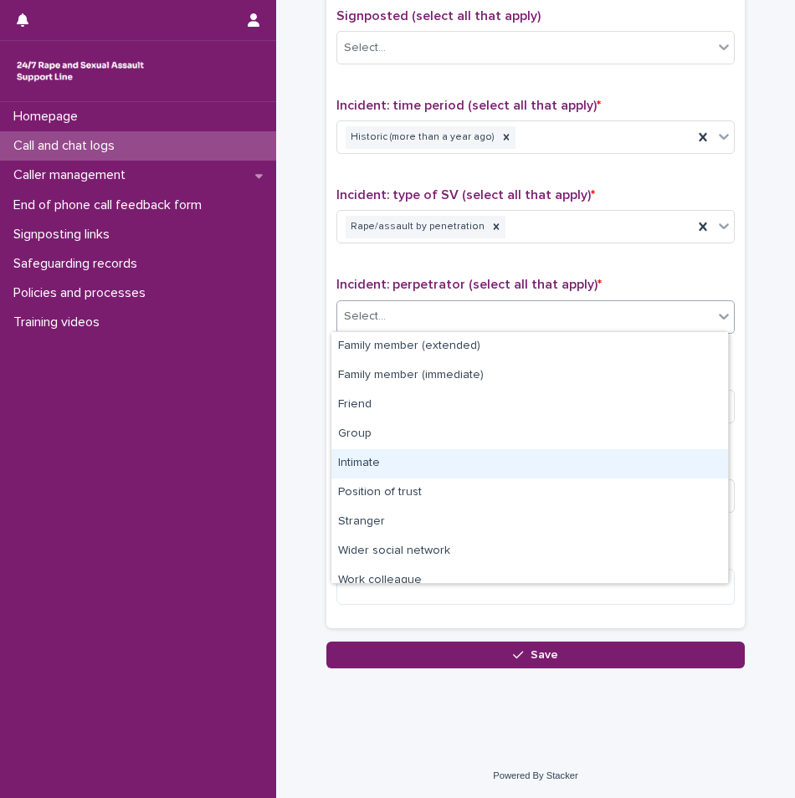
click at [372, 465] on div "Intimate" at bounding box center [529, 463] width 396 height 29
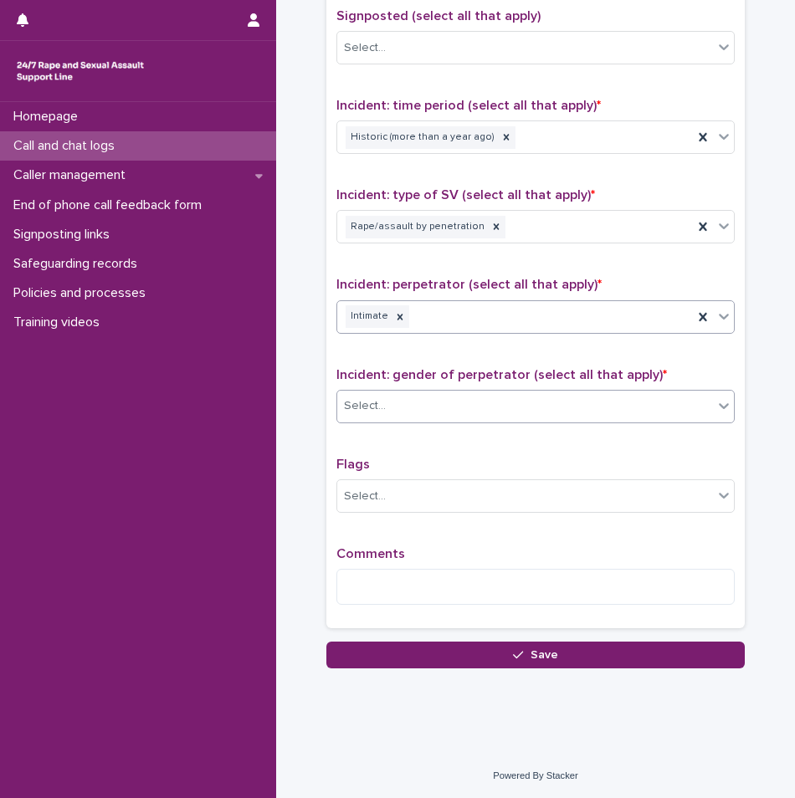
click at [390, 407] on div "Select..." at bounding box center [525, 406] width 376 height 28
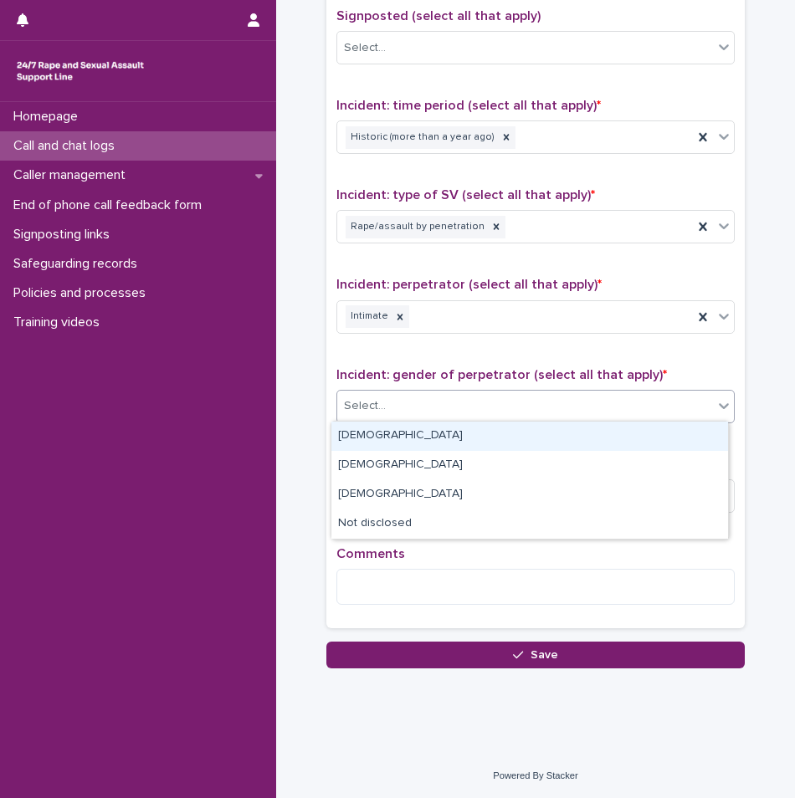
click at [385, 437] on div "[DEMOGRAPHIC_DATA]" at bounding box center [529, 436] width 396 height 29
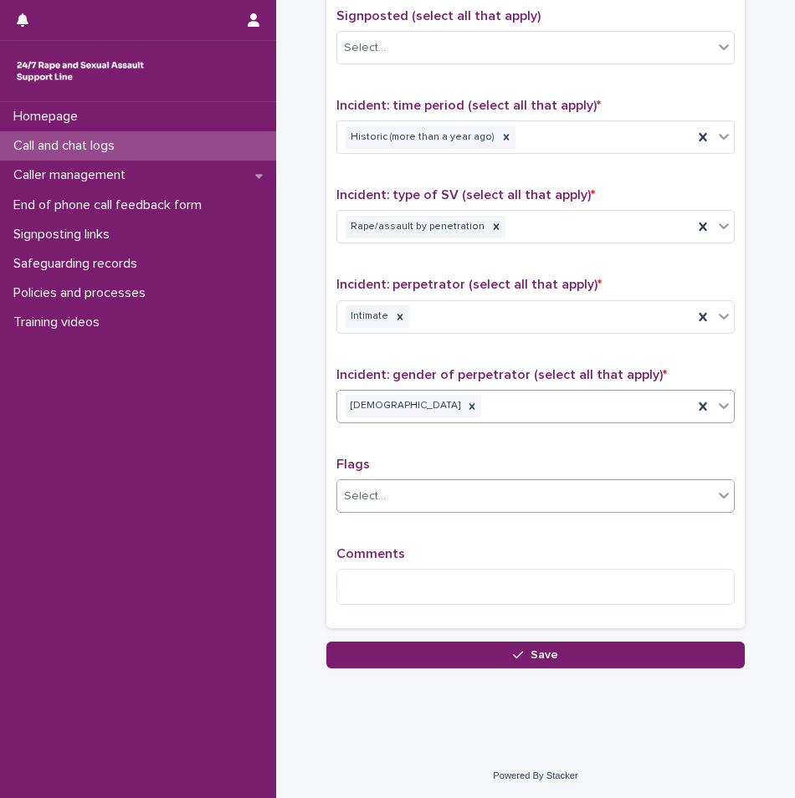
click at [386, 509] on div "Select..." at bounding box center [535, 495] width 398 height 33
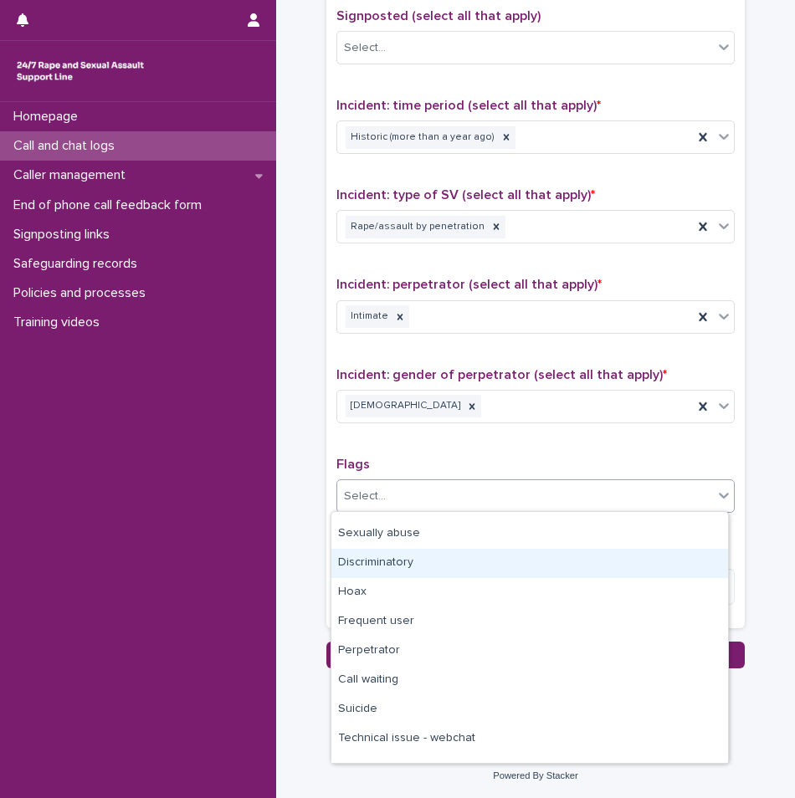
scroll to position [100, 0]
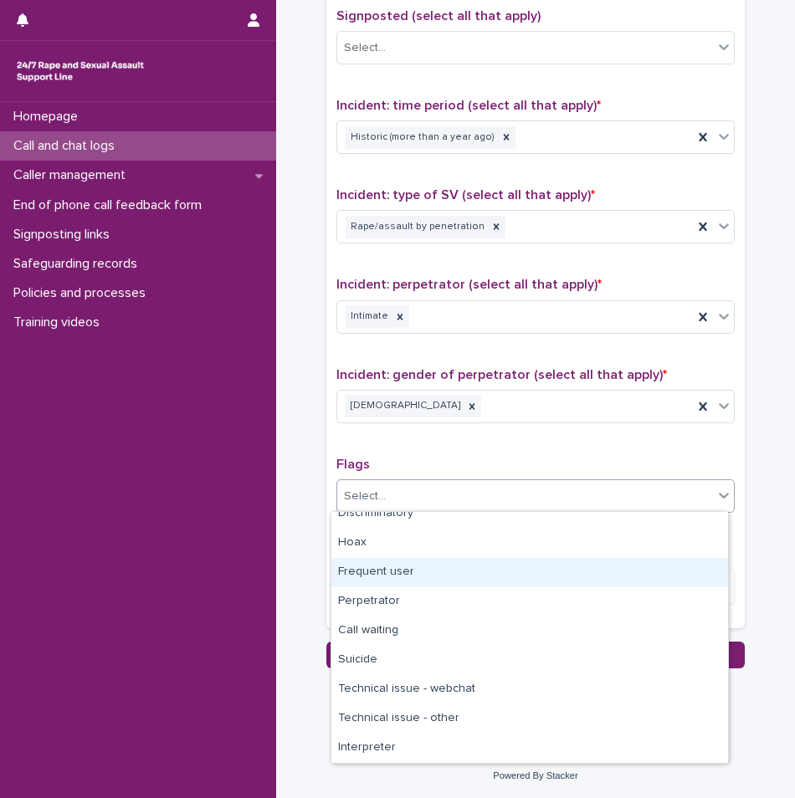
click at [383, 575] on div "Frequent user" at bounding box center [529, 572] width 396 height 29
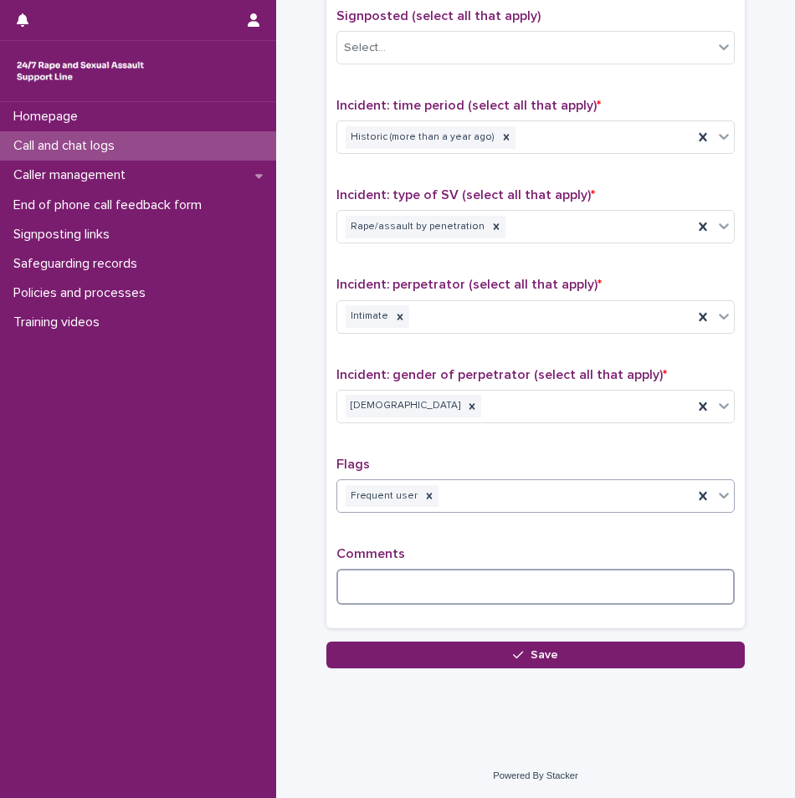
click at [397, 585] on textarea at bounding box center [535, 587] width 398 height 36
click at [491, 588] on textarea at bounding box center [535, 587] width 398 height 36
type textarea "*"
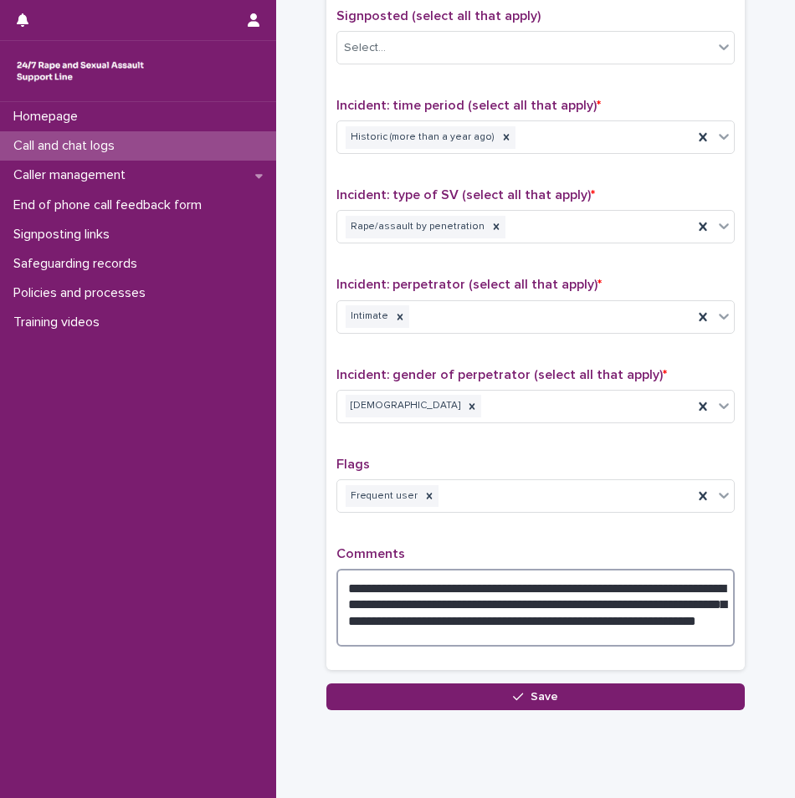
click at [459, 628] on textarea "**********" at bounding box center [535, 608] width 398 height 78
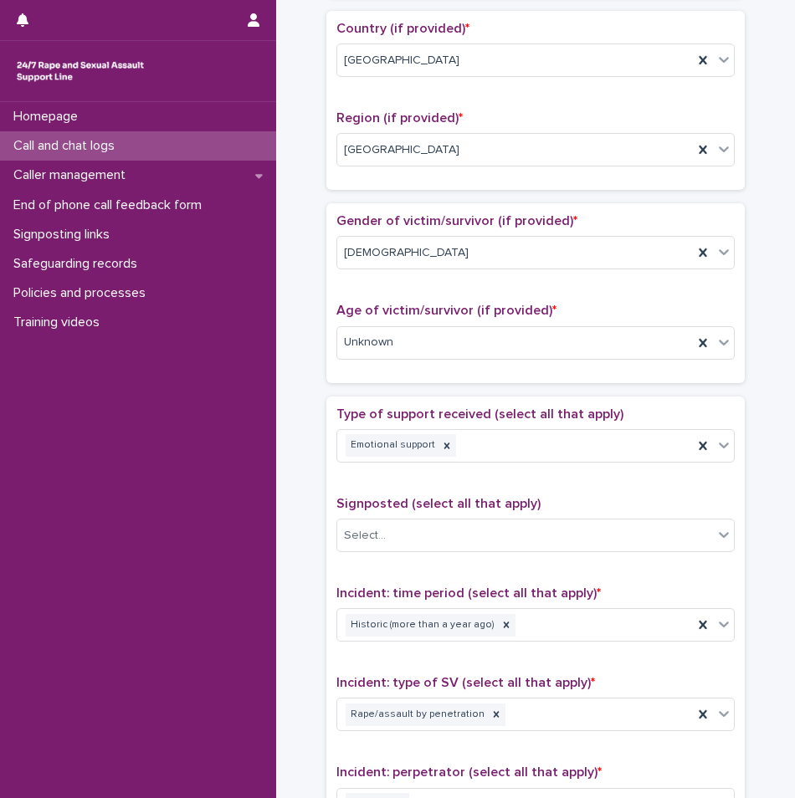
scroll to position [1199, 0]
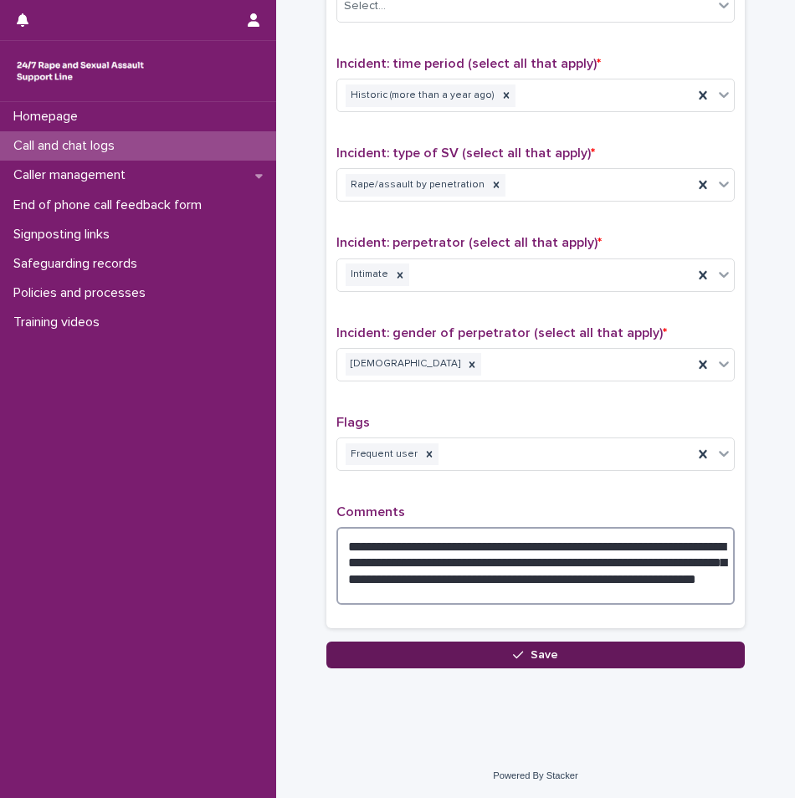
type textarea "**********"
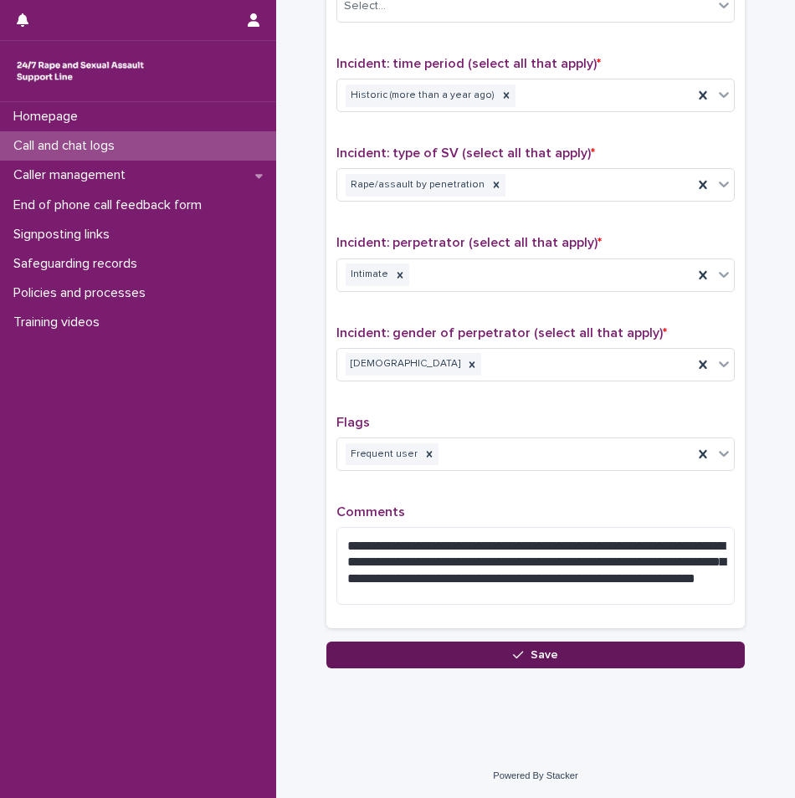
click at [610, 645] on button "Save" at bounding box center [535, 655] width 418 height 27
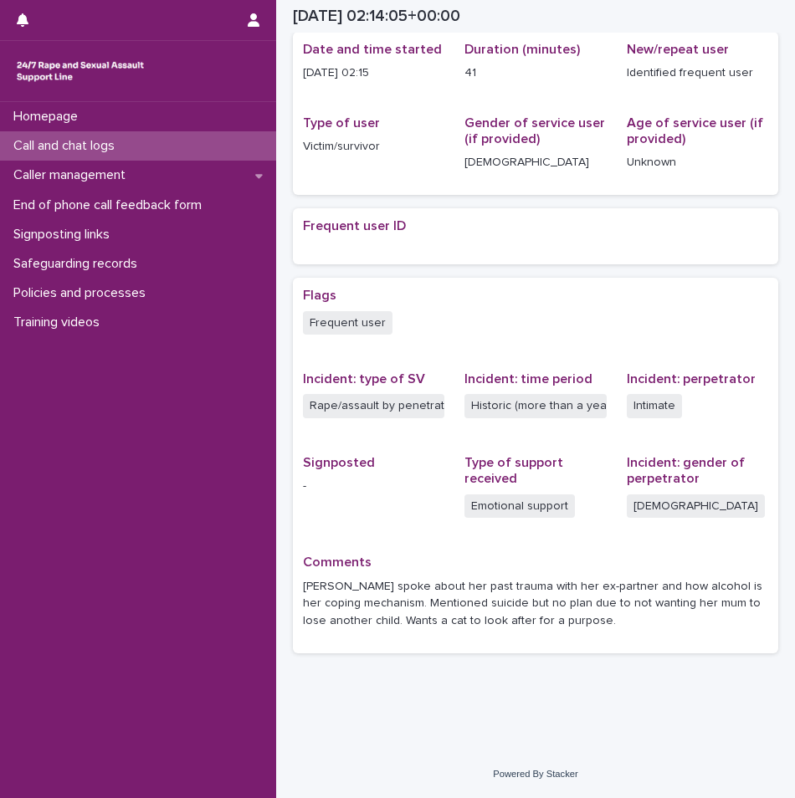
scroll to position [199, 0]
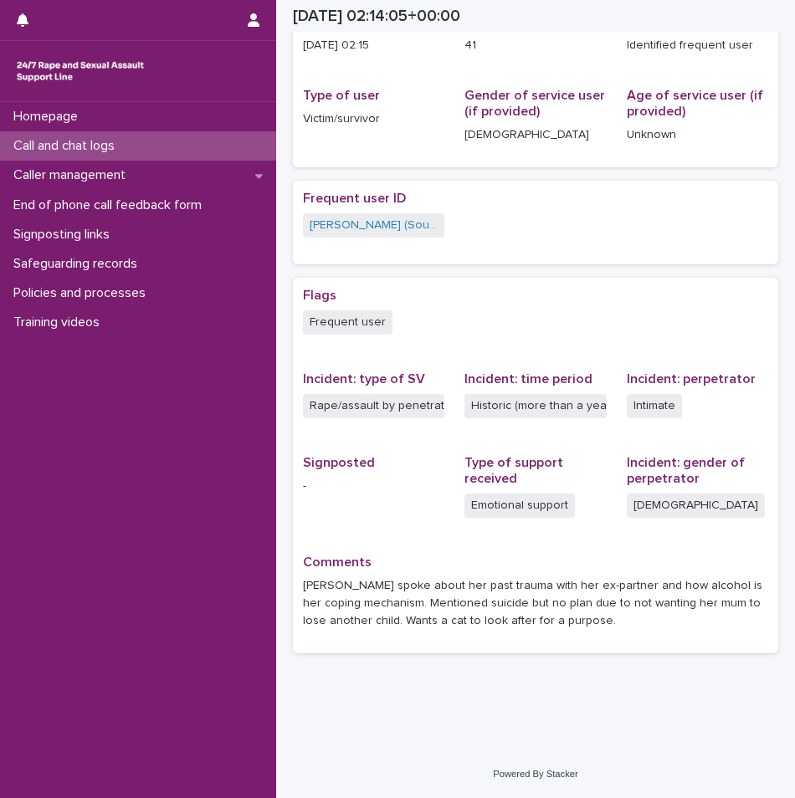
click at [194, 131] on div "Call and chat logs" at bounding box center [138, 145] width 276 height 29
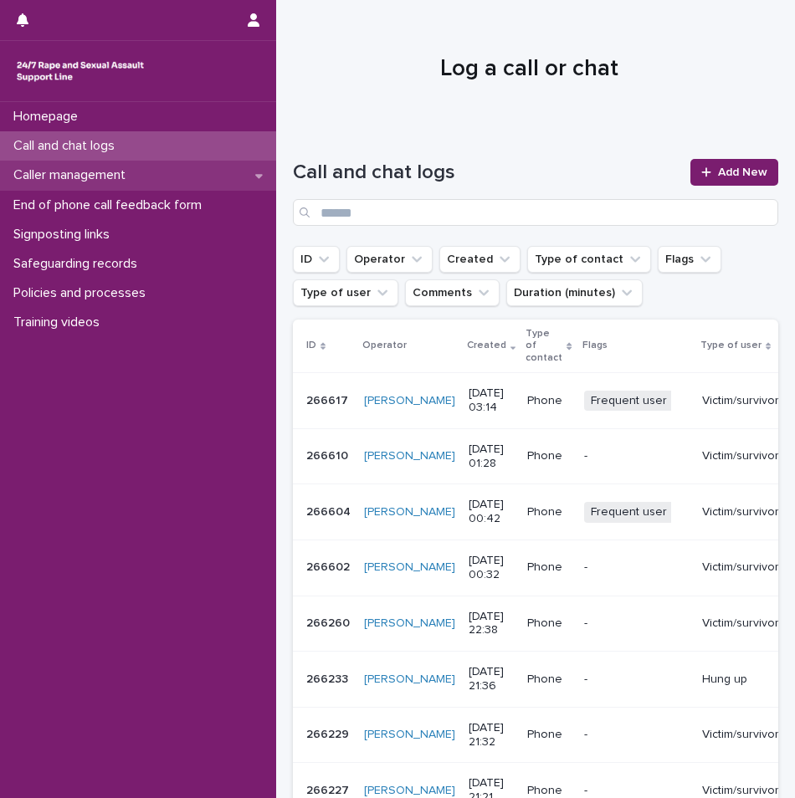
click at [138, 175] on p "Caller management" at bounding box center [73, 175] width 132 height 16
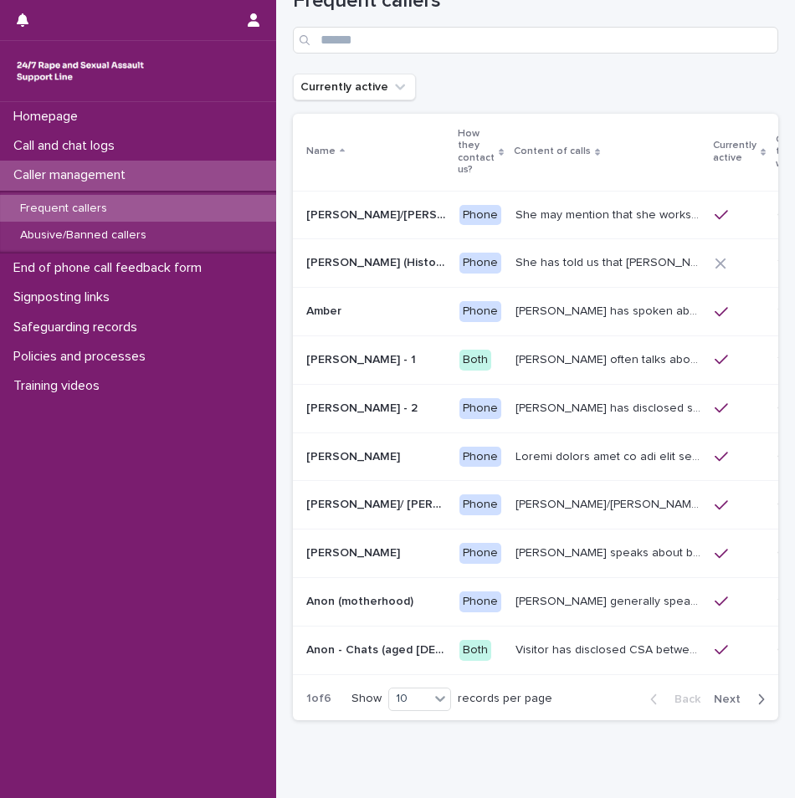
scroll to position [120, 0]
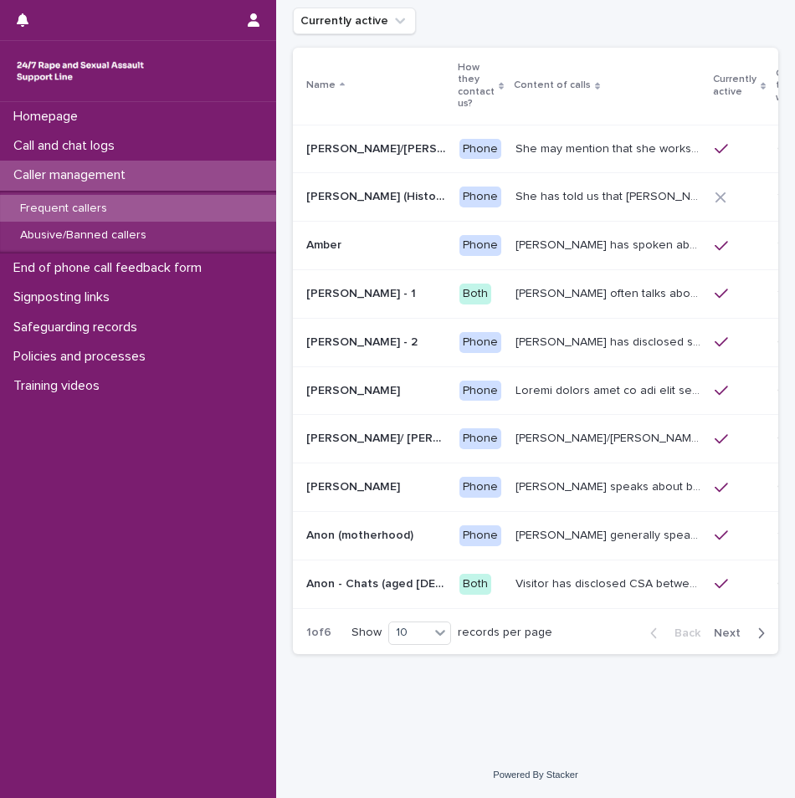
click at [739, 626] on div "Back Next" at bounding box center [707, 633] width 141 height 42
click at [757, 629] on icon "button" at bounding box center [761, 633] width 8 height 15
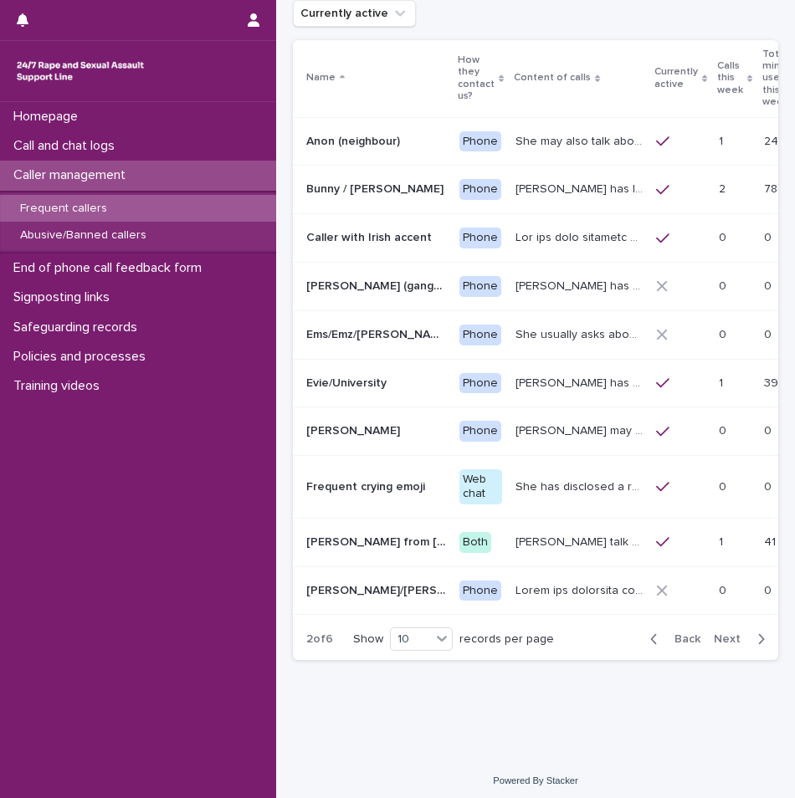
click at [757, 642] on icon "button" at bounding box center [761, 638] width 8 height 15
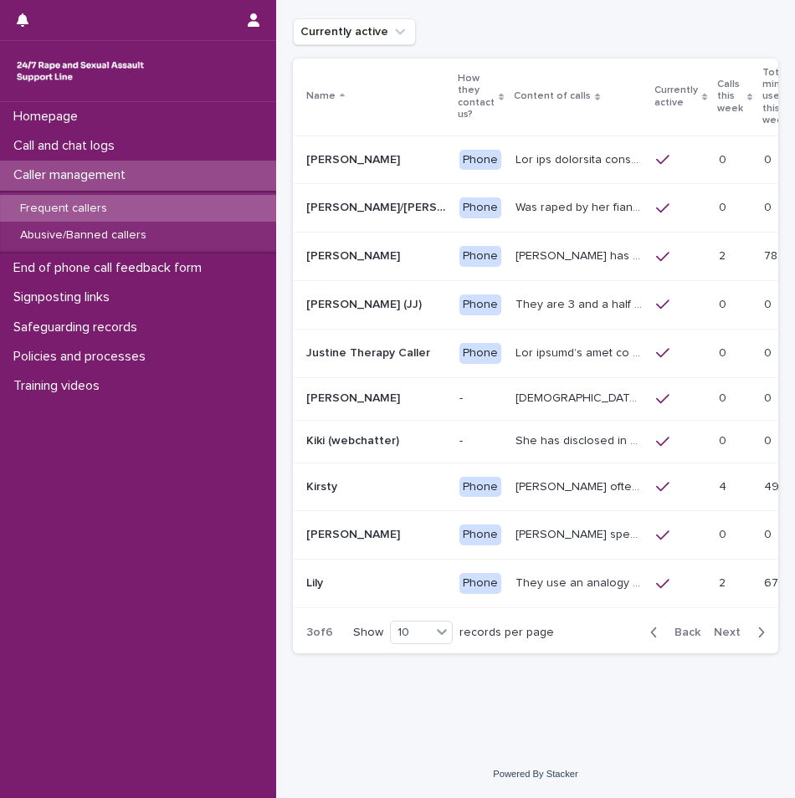
scroll to position [121, 0]
click at [745, 642] on div "Back Next" at bounding box center [707, 632] width 141 height 42
click at [750, 632] on div "button" at bounding box center [757, 632] width 14 height 15
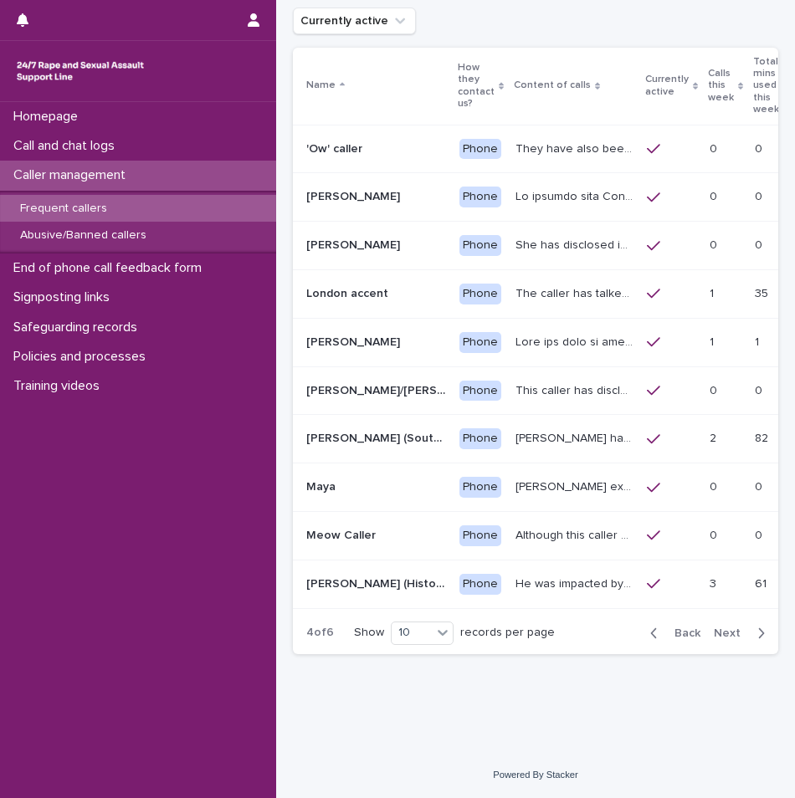
scroll to position [120, 0]
click at [391, 447] on div "[PERSON_NAME] (South-West of [GEOGRAPHIC_DATA]) [PERSON_NAME] (South-West of [G…" at bounding box center [376, 439] width 140 height 28
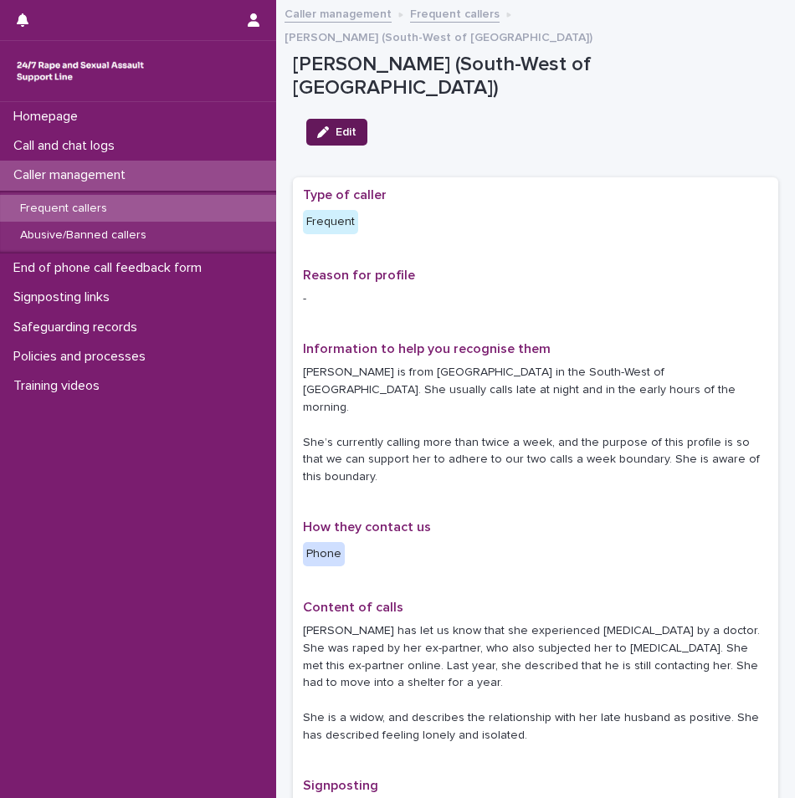
click at [335, 126] on div "button" at bounding box center [326, 132] width 18 height 12
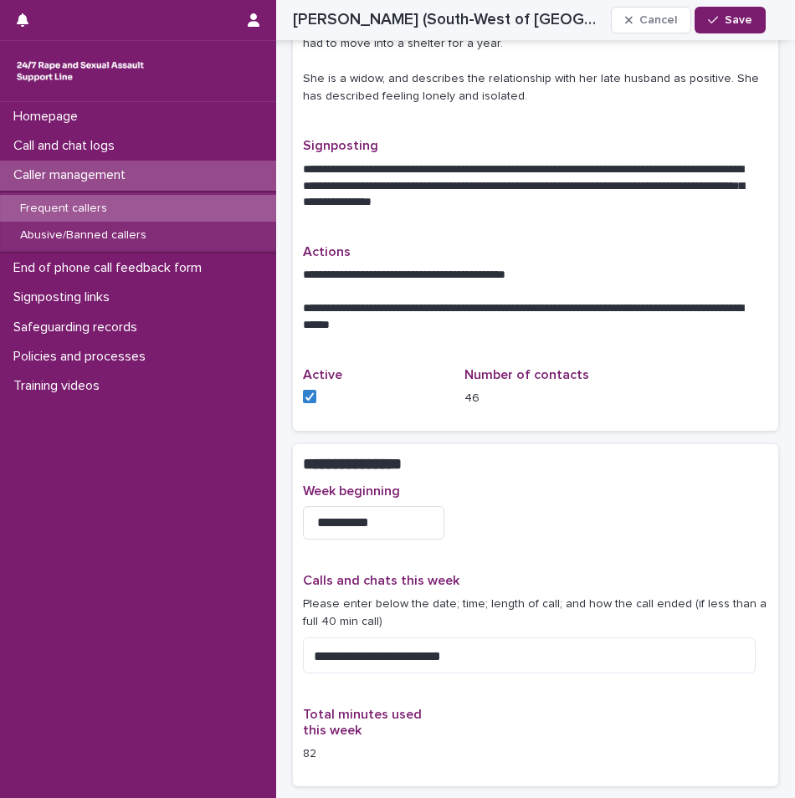
scroll to position [669, 0]
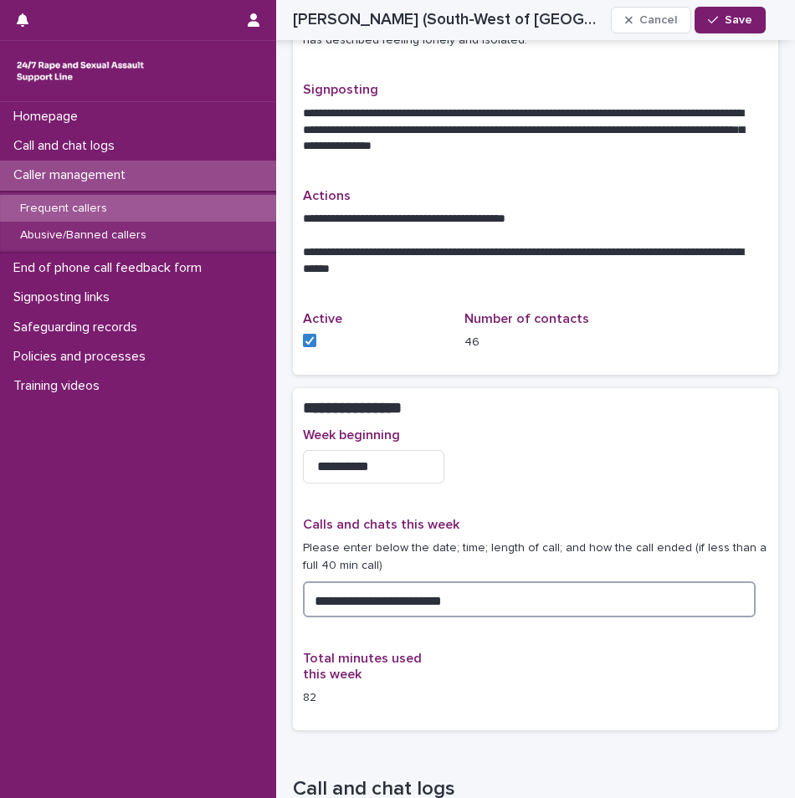
click at [493, 581] on textarea "**********" at bounding box center [529, 599] width 452 height 36
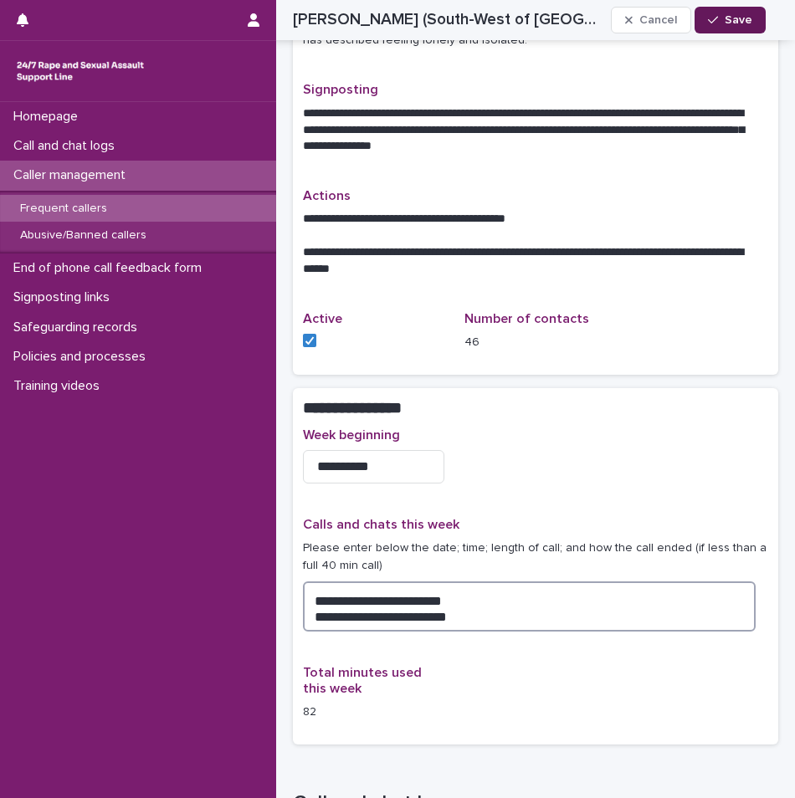
type textarea "**********"
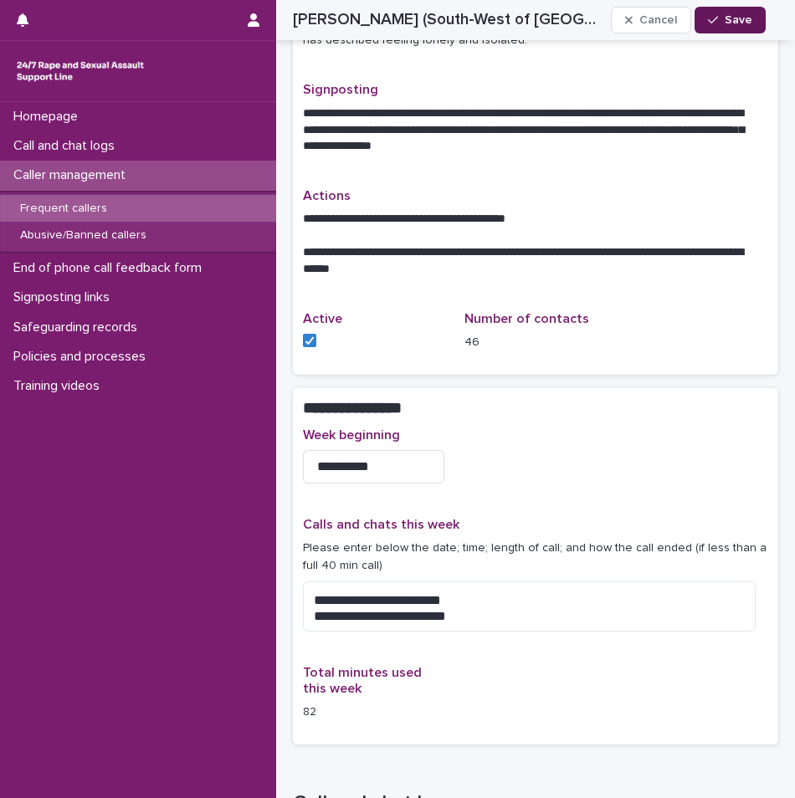
click at [737, 15] on span "Save" at bounding box center [738, 20] width 28 height 12
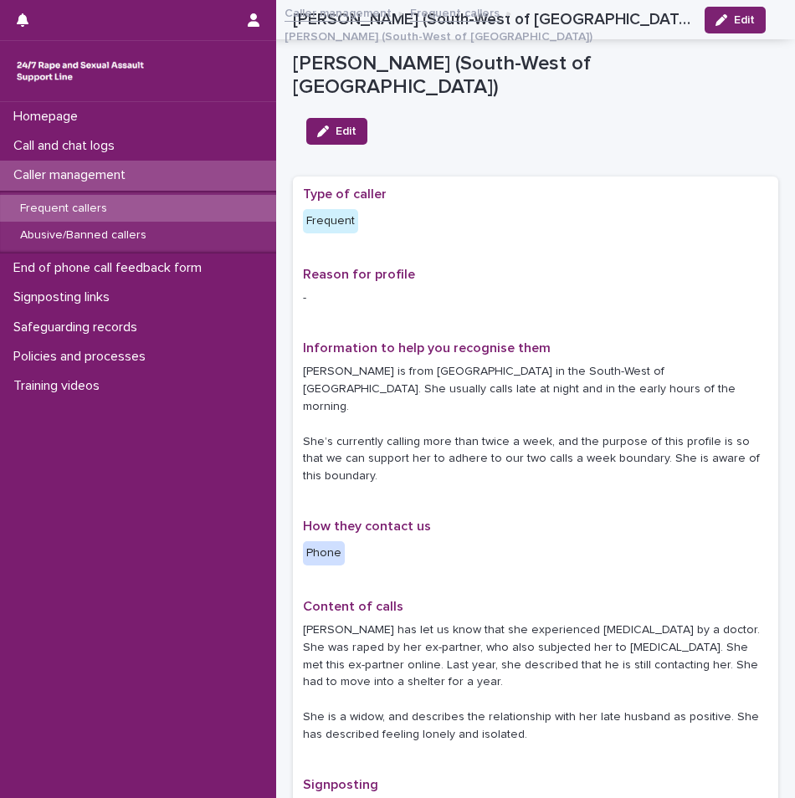
scroll to position [0, 0]
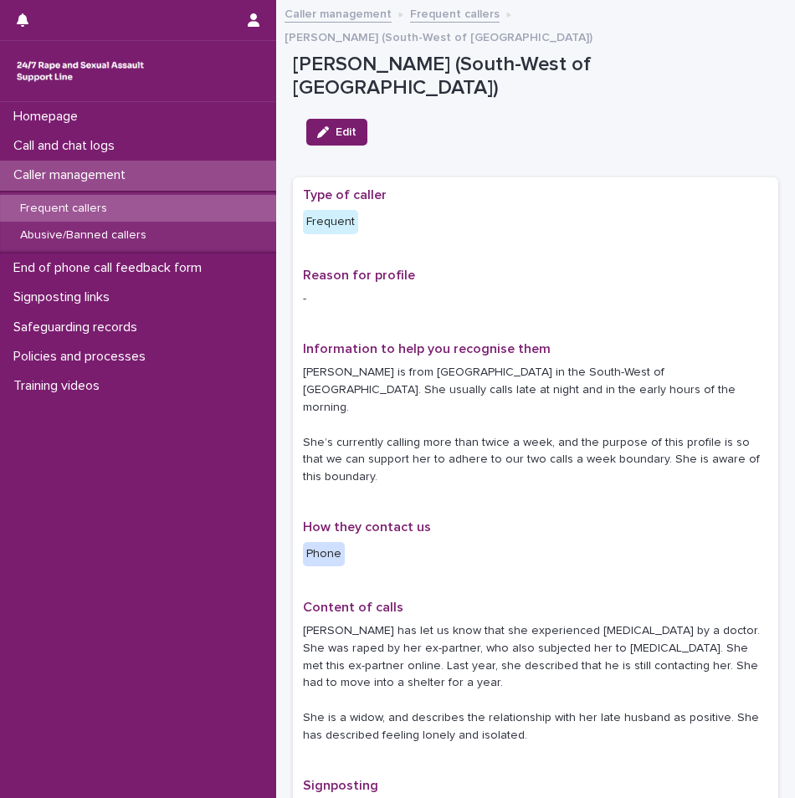
click at [163, 181] on div "Caller management" at bounding box center [138, 175] width 276 height 29
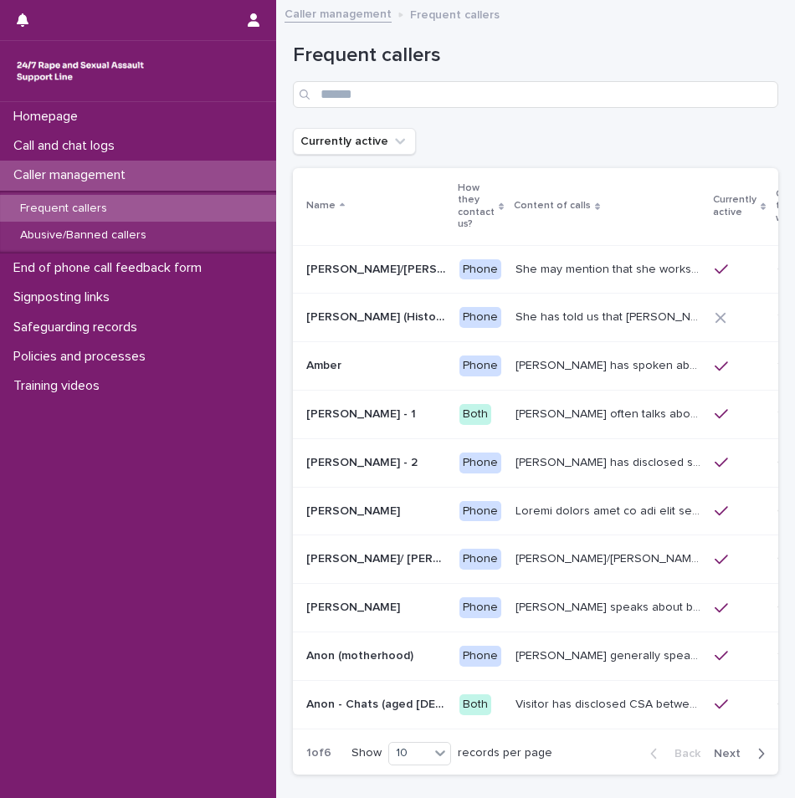
click at [176, 177] on div "Caller management" at bounding box center [138, 175] width 276 height 29
click at [141, 134] on div "Call and chat logs" at bounding box center [138, 145] width 276 height 29
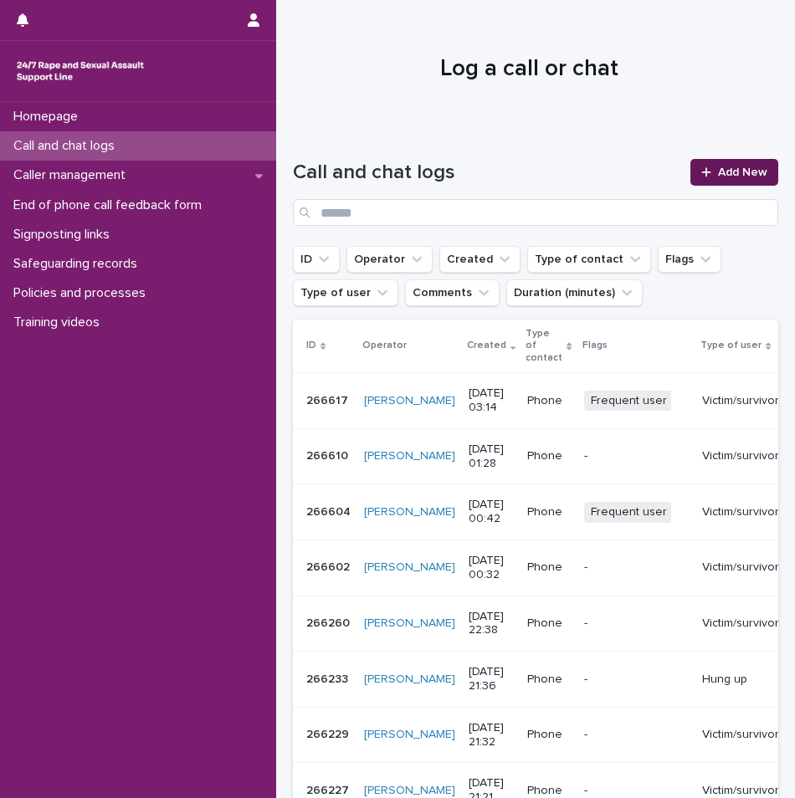
click at [718, 178] on link "Add New" at bounding box center [734, 172] width 88 height 27
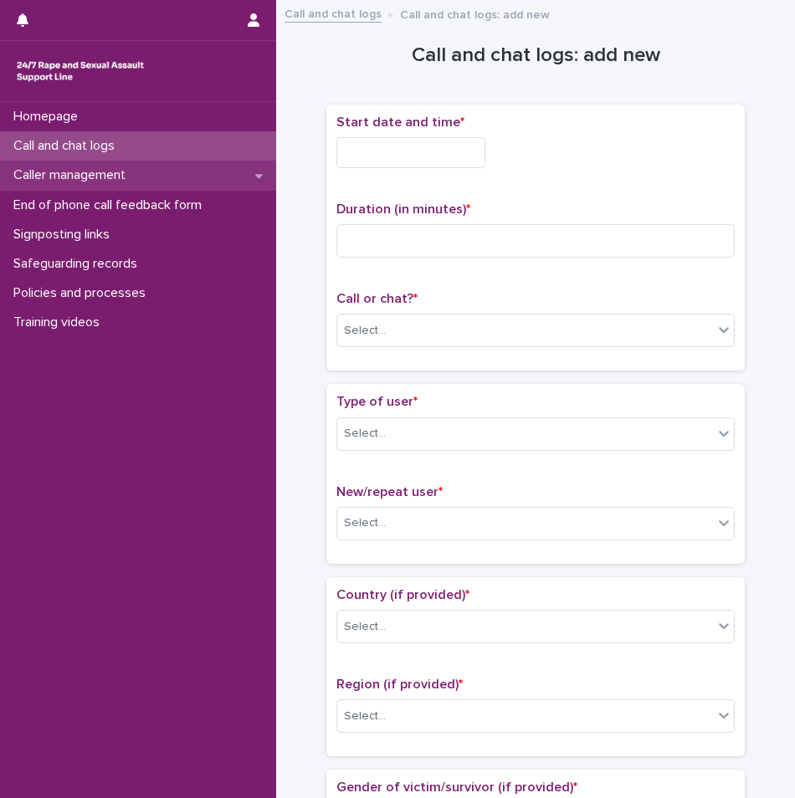
click at [179, 171] on div "Caller management" at bounding box center [138, 175] width 276 height 29
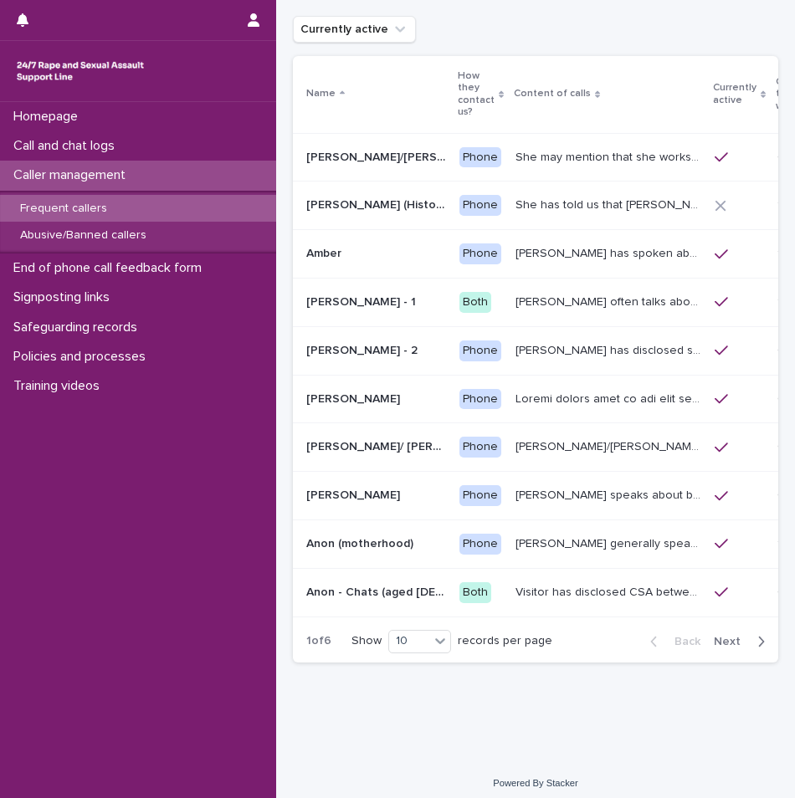
scroll to position [120, 0]
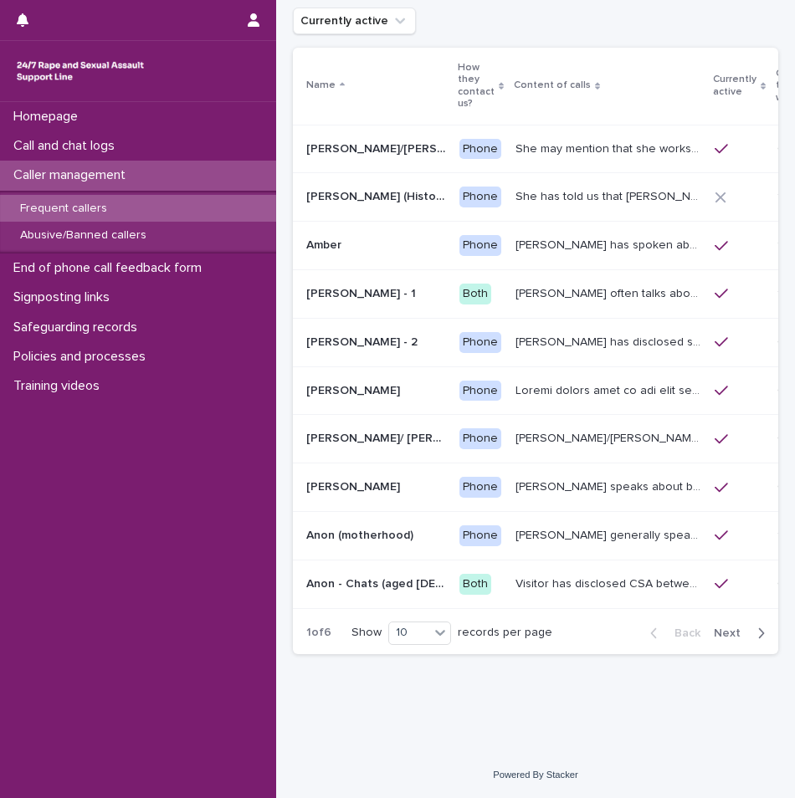
click at [729, 634] on span "Next" at bounding box center [731, 633] width 37 height 12
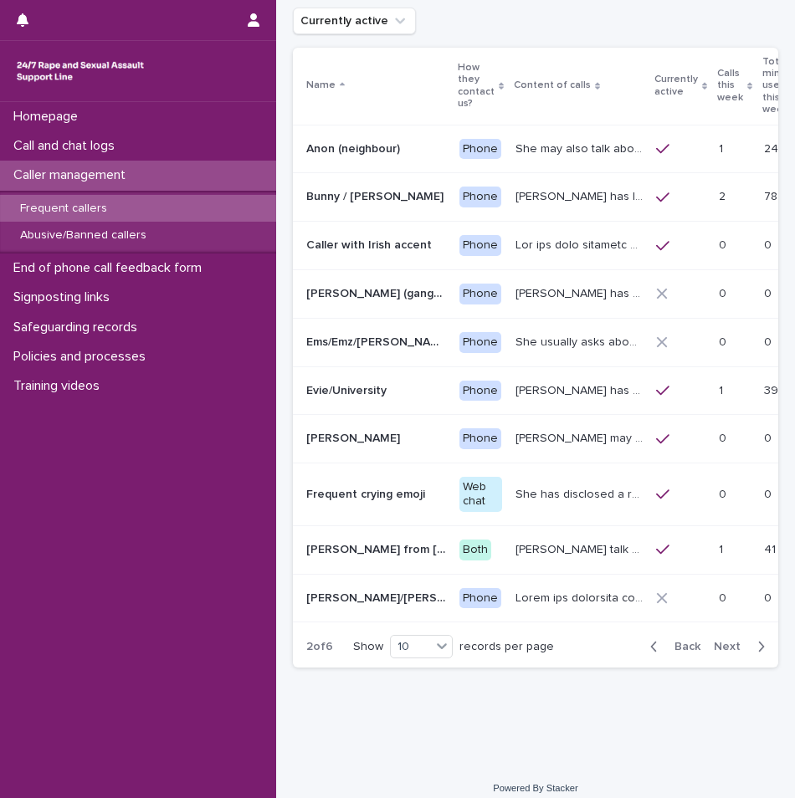
scroll to position [128, 0]
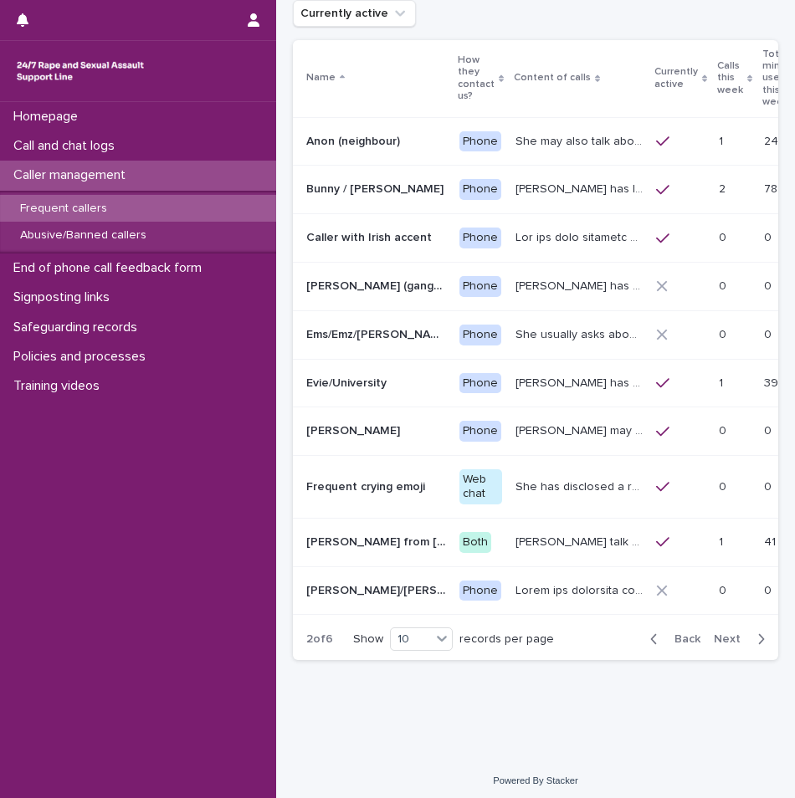
click at [729, 639] on span "Next" at bounding box center [731, 639] width 37 height 12
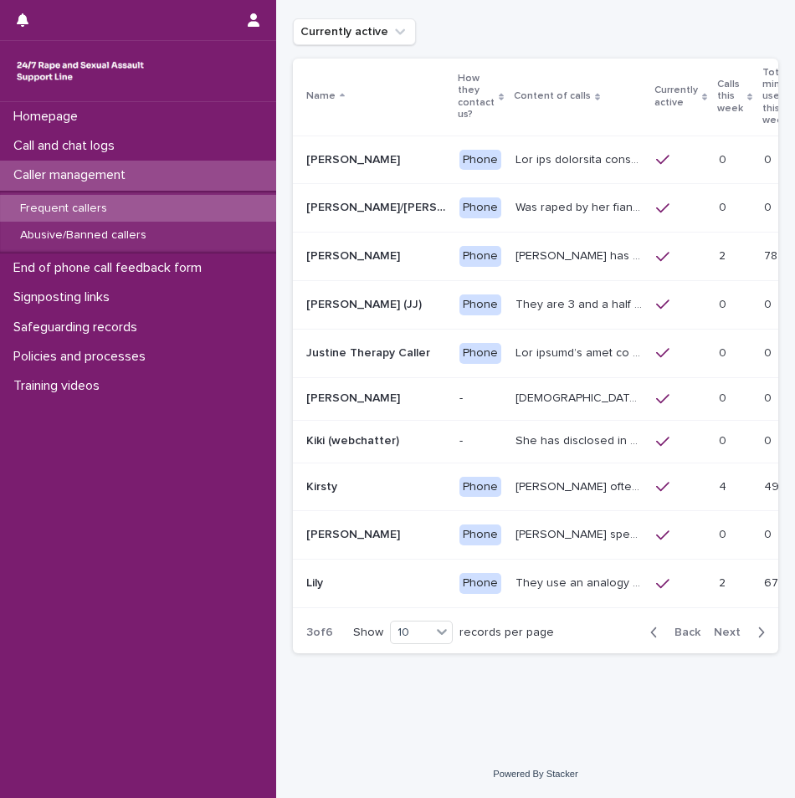
scroll to position [121, 0]
click at [729, 633] on span "Next" at bounding box center [731, 632] width 37 height 12
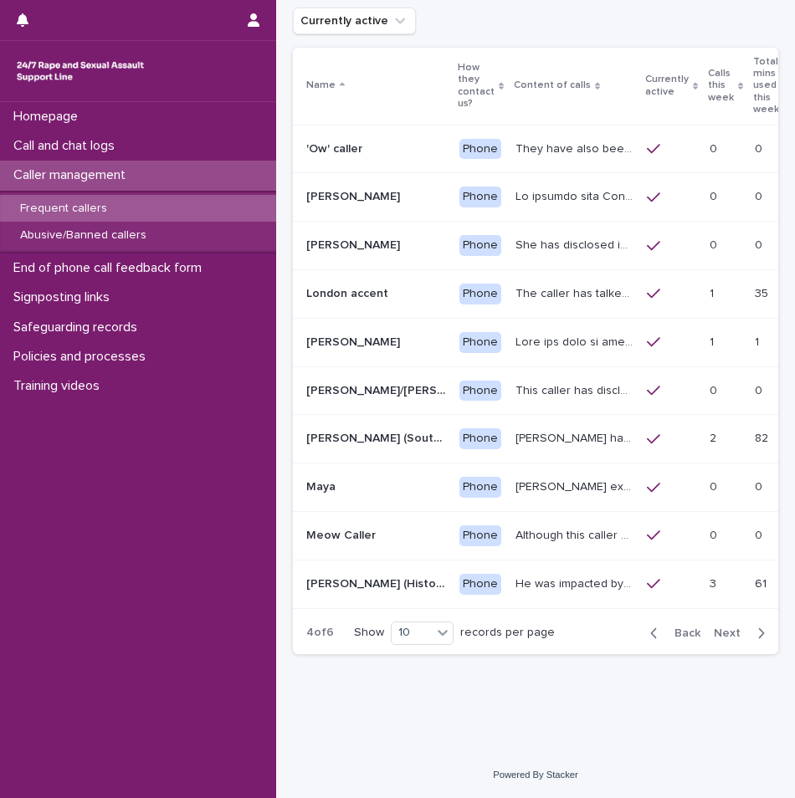
scroll to position [120, 0]
click at [675, 630] on span "Back" at bounding box center [682, 633] width 36 height 12
